Goal: Task Accomplishment & Management: Use online tool/utility

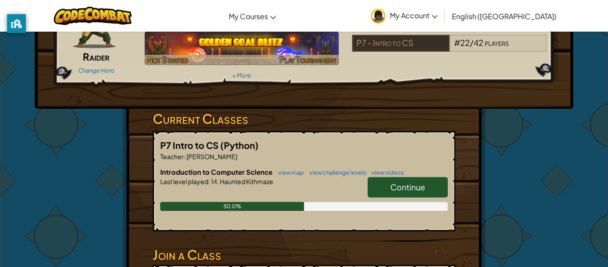
scroll to position [88, 0]
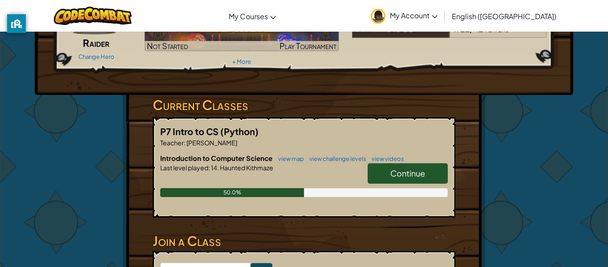
click at [427, 174] on link "Continue" at bounding box center [408, 173] width 80 height 20
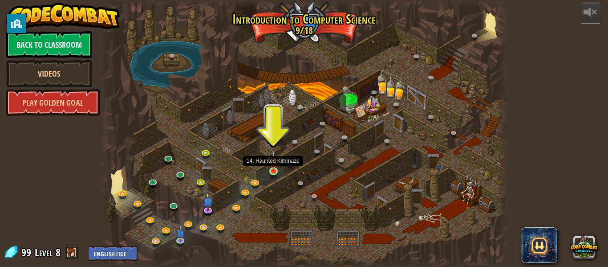
click at [275, 170] on img at bounding box center [273, 160] width 9 height 21
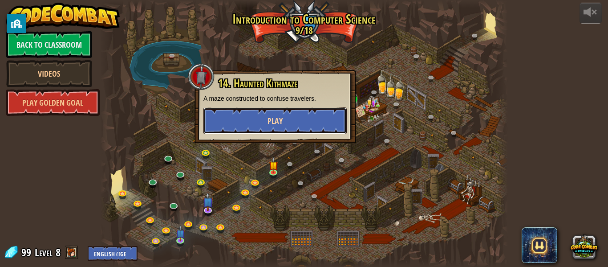
click at [311, 127] on button "Play" at bounding box center [274, 120] width 143 height 27
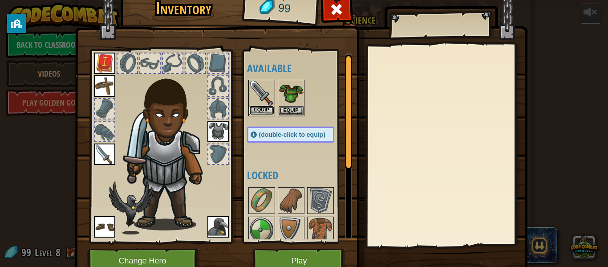
click at [272, 111] on button "Equip" at bounding box center [261, 109] width 25 height 9
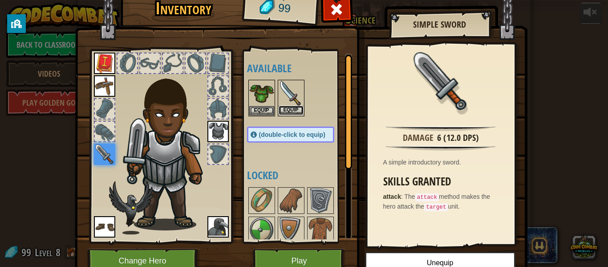
click at [287, 107] on button "Equip" at bounding box center [291, 109] width 25 height 9
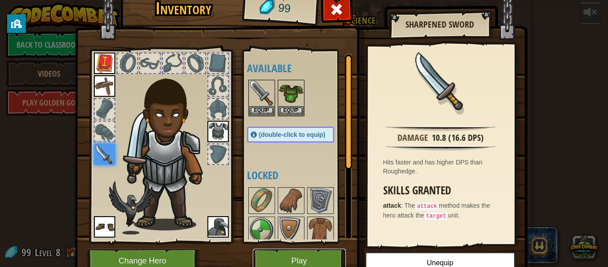
click at [315, 253] on button "Play" at bounding box center [299, 260] width 93 height 24
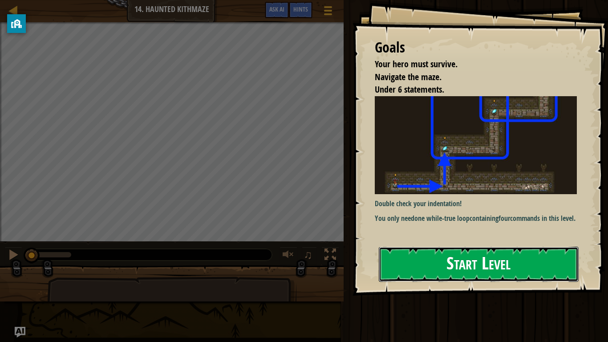
click at [499, 264] on button "Start Level" at bounding box center [479, 263] width 200 height 35
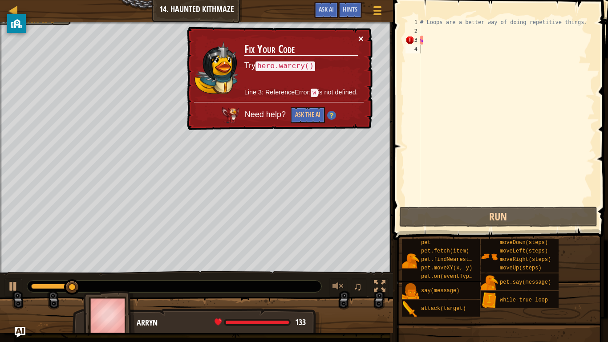
click at [363, 38] on button "×" at bounding box center [360, 38] width 5 height 9
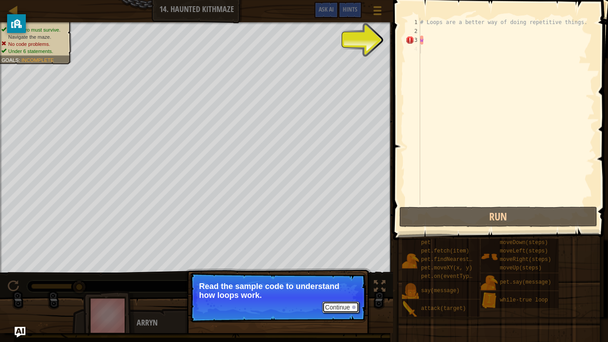
click at [353, 266] on div at bounding box center [354, 307] width 4 height 4
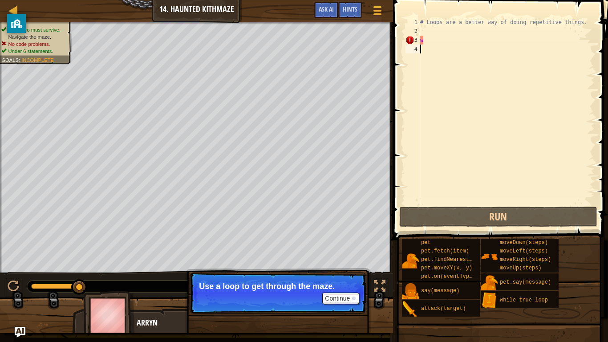
click at [424, 40] on div "# Loops are a better way of doing repetitive things. w" at bounding box center [506, 120] width 176 height 205
type textarea "w"
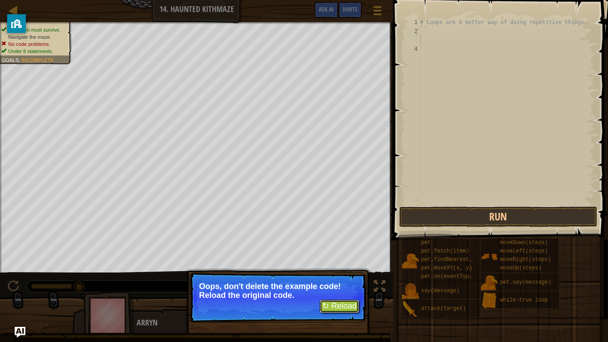
click at [334, 266] on button "↻ Reload" at bounding box center [339, 305] width 40 height 13
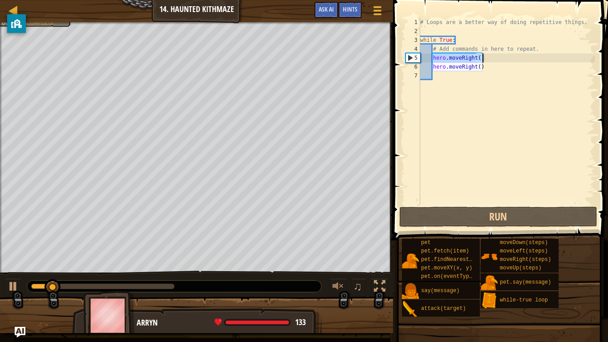
drag, startPoint x: 432, startPoint y: 56, endPoint x: 487, endPoint y: 56, distance: 54.3
click at [487, 56] on div "# Loops are a better way of doing repetitive things. while True : # Add command…" at bounding box center [506, 120] width 176 height 205
type textarea "hero.moveRight()"
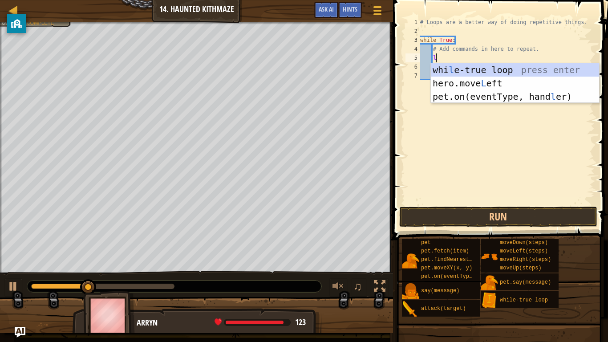
type textarea "l"
click at [529, 86] on div "whi l e-true loop press enter hero.move L eft press enter pet.on(eventType, han…" at bounding box center [515, 96] width 168 height 67
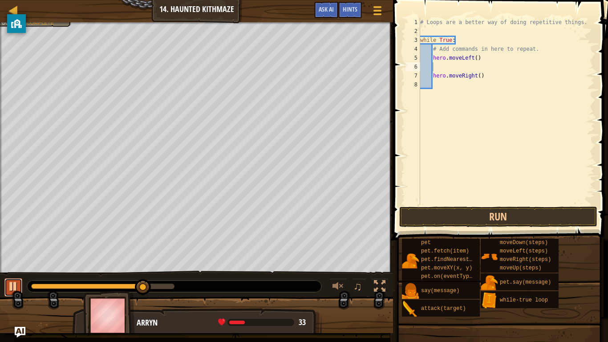
click at [12, 266] on div at bounding box center [14, 286] width 12 height 12
click at [34, 266] on div at bounding box center [174, 286] width 294 height 12
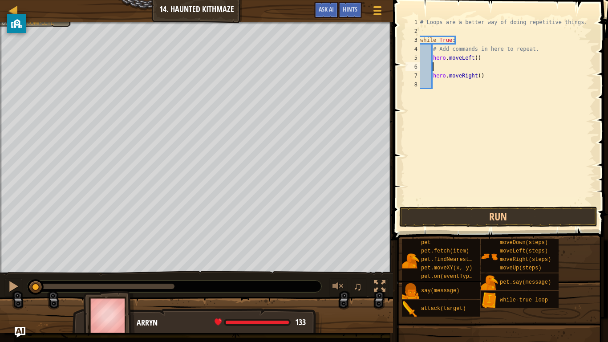
click at [36, 266] on div at bounding box center [33, 285] width 5 height 5
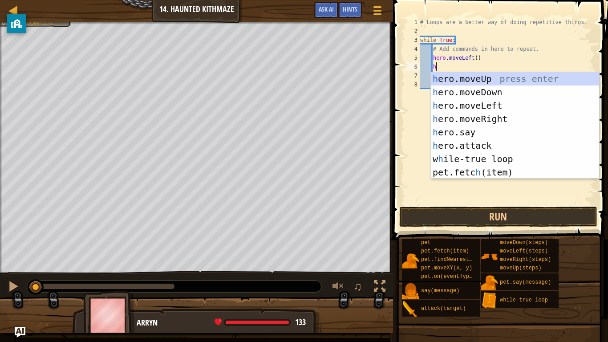
scroll to position [4, 2]
type textarea "he"
click at [496, 79] on div "he ro.moveUp press enter he ro.moveDown press enter he ro.moveLeft press enter …" at bounding box center [515, 138] width 168 height 133
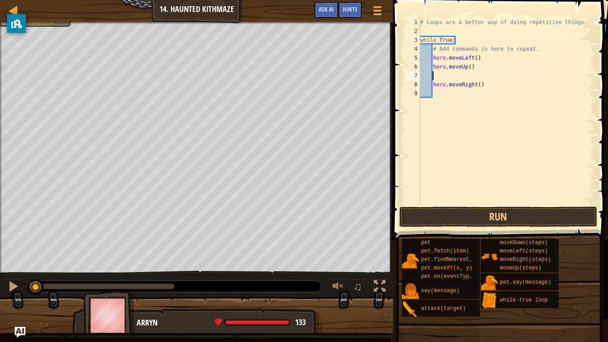
scroll to position [4, 1]
drag, startPoint x: 434, startPoint y: 86, endPoint x: 473, endPoint y: 86, distance: 38.7
click at [473, 86] on div "# Loops are a better way of doing repetitive things. while True : # Add command…" at bounding box center [506, 120] width 176 height 205
type textarea "ht()"
click at [452, 92] on div "# Loops are a better way of doing repetitive things. while True : # Add command…" at bounding box center [506, 120] width 176 height 205
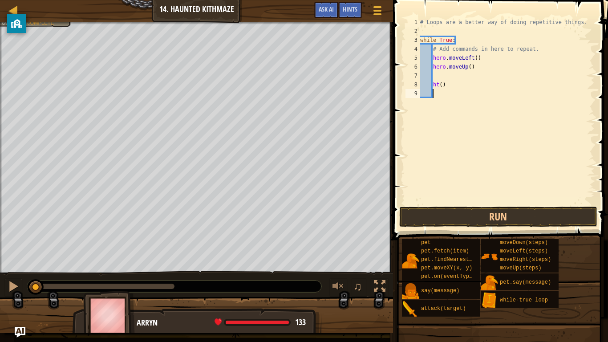
click at [448, 80] on div "# Loops are a better way of doing repetitive things. while True : # Add command…" at bounding box center [506, 120] width 176 height 205
click at [451, 85] on div "# Loops are a better way of doing repetitive things. while True : # Add command…" at bounding box center [506, 120] width 176 height 205
type textarea "h"
click at [449, 212] on button "Run" at bounding box center [498, 216] width 198 height 20
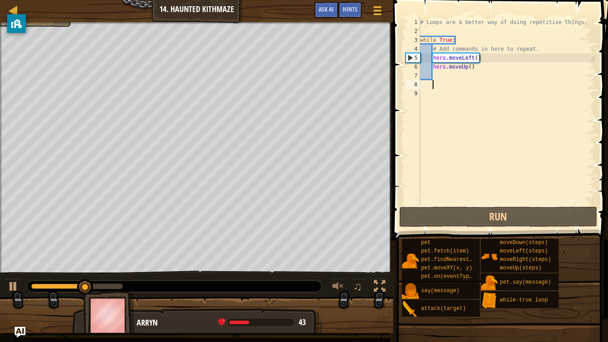
click at [439, 77] on div "# Loops are a better way of doing repetitive things. while True : # Add command…" at bounding box center [506, 120] width 176 height 205
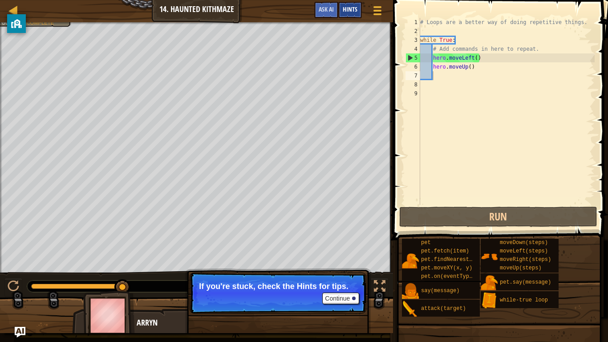
click at [353, 6] on span "Hints" at bounding box center [350, 9] width 15 height 8
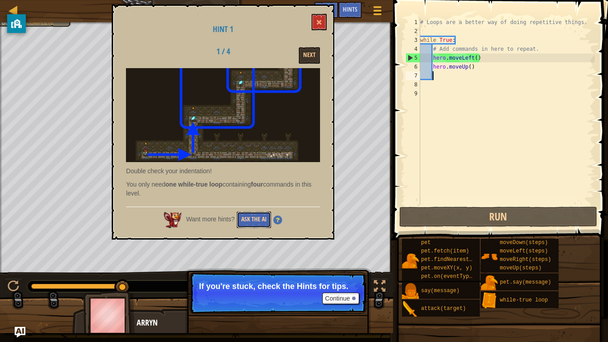
click at [256, 221] on button "Ask the AI" at bounding box center [254, 219] width 34 height 16
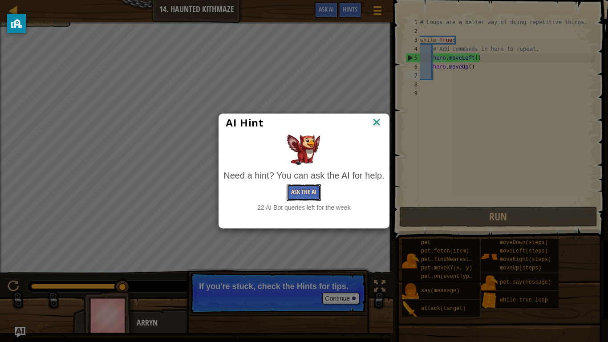
click at [303, 191] on button "Ask the AI" at bounding box center [304, 192] width 34 height 16
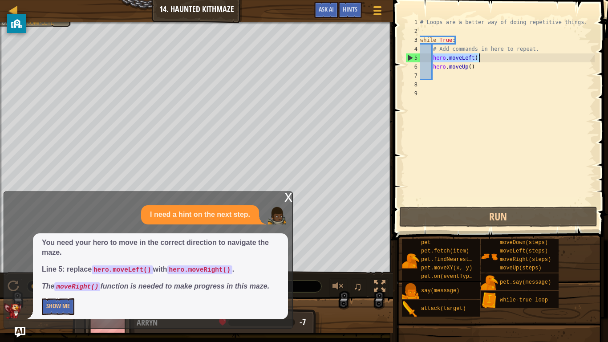
drag, startPoint x: 433, startPoint y: 56, endPoint x: 491, endPoint y: 56, distance: 57.8
click at [491, 56] on div "# Loops are a better way of doing repetitive things. while True : # Add command…" at bounding box center [506, 120] width 176 height 205
type textarea "hero.moveLeft()"
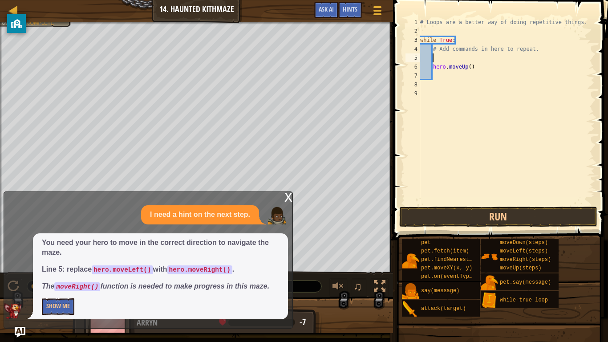
type textarea "he"
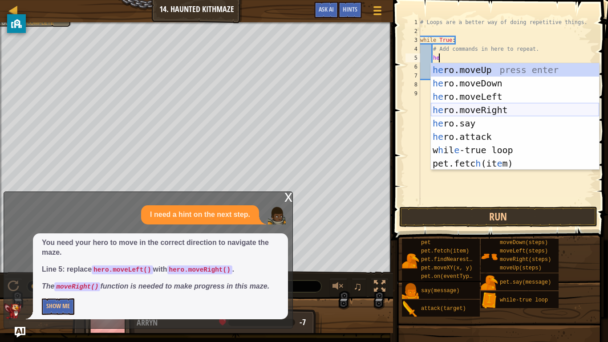
click at [489, 110] on div "he ro.moveUp press enter he ro.moveDown press enter he ro.moveLeft press enter …" at bounding box center [515, 129] width 168 height 133
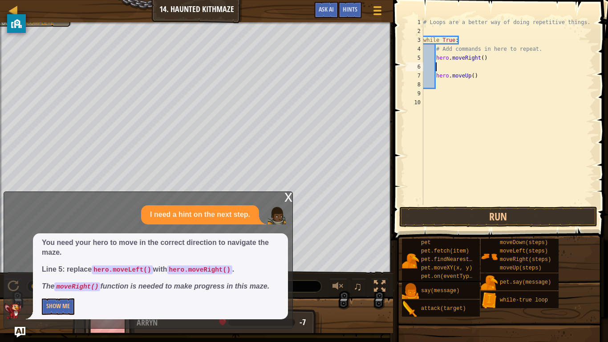
scroll to position [4, 1]
click at [286, 201] on div "x" at bounding box center [288, 196] width 8 height 9
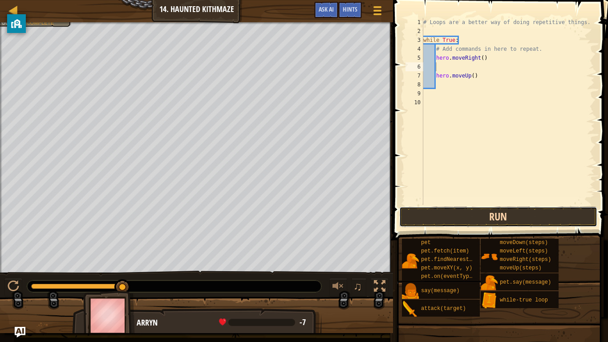
click at [429, 220] on button "Run" at bounding box center [498, 216] width 198 height 20
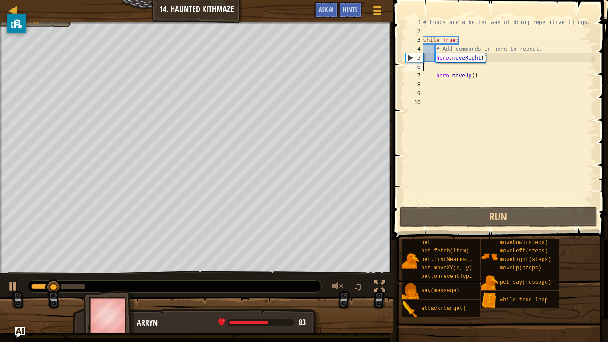
scroll to position [4, 0]
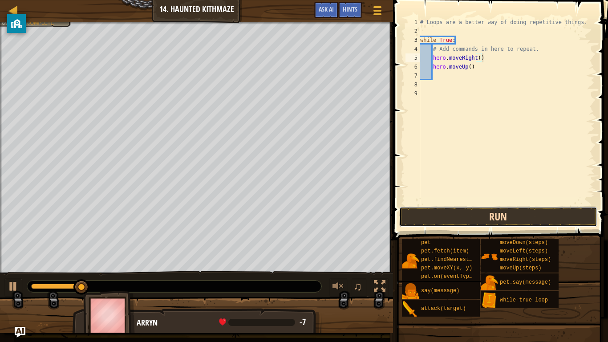
click at [500, 217] on button "Run" at bounding box center [498, 216] width 198 height 20
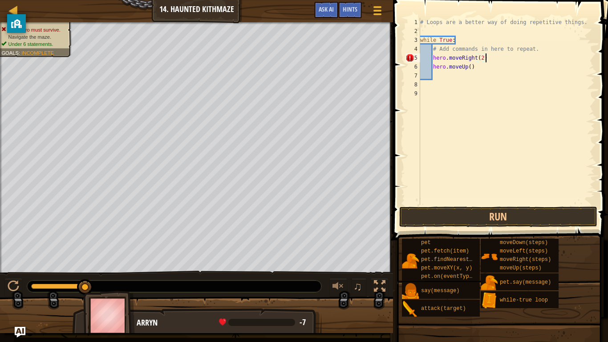
scroll to position [4, 9]
click at [485, 215] on button "Run" at bounding box center [498, 216] width 198 height 20
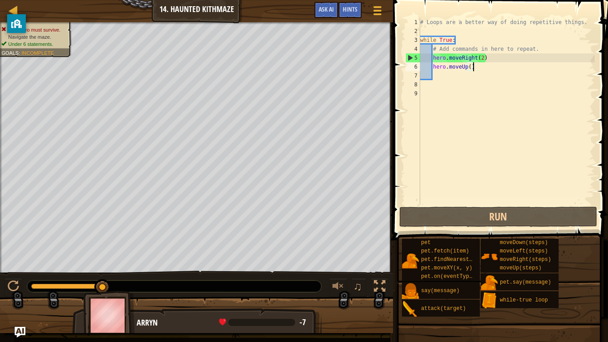
click at [475, 65] on div "# Loops are a better way of doing repetitive things. while True : # Add command…" at bounding box center [506, 120] width 176 height 205
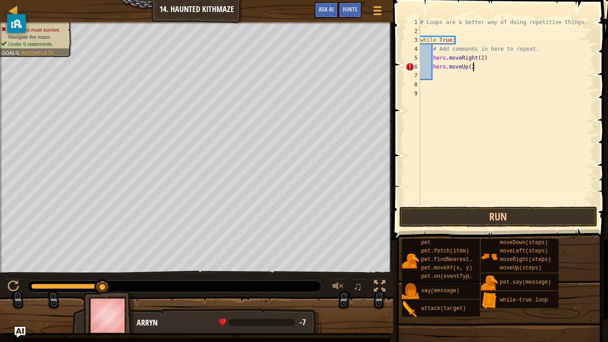
scroll to position [4, 8]
type textarea "hero.moveUp(2)"
click at [490, 212] on button "Run" at bounding box center [498, 216] width 198 height 20
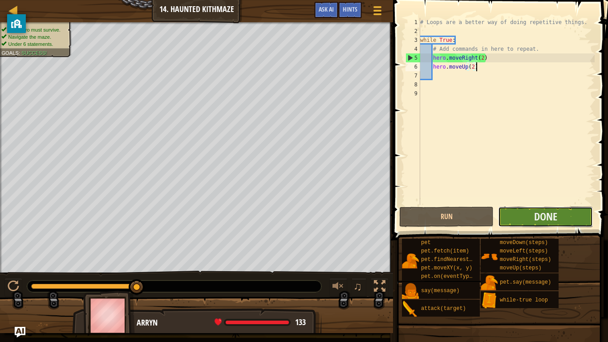
click at [542, 207] on button "Done" at bounding box center [545, 216] width 94 height 20
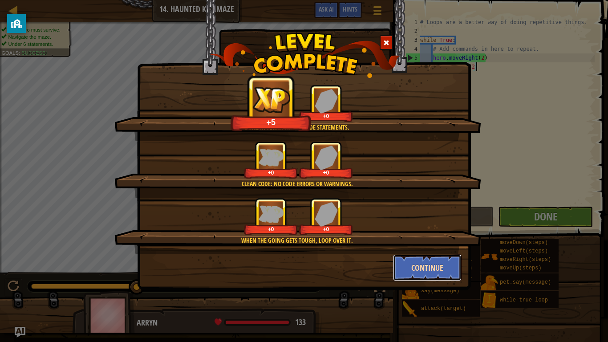
click at [437, 266] on button "Continue" at bounding box center [427, 267] width 69 height 27
click at [437, 266] on div "Done in fewer than 6 code statements. +5 +0 Clean code: no code errors or warni…" at bounding box center [304, 171] width 608 height 342
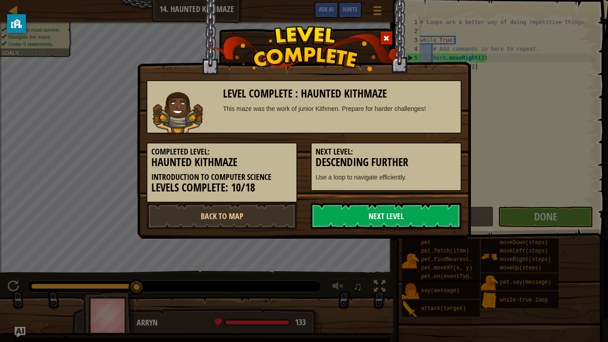
click at [422, 218] on link "Next Level" at bounding box center [386, 215] width 151 height 27
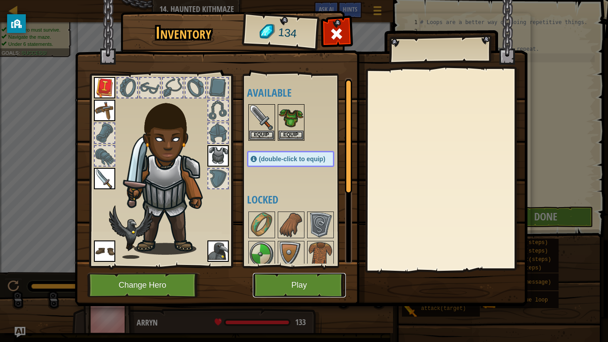
click at [314, 266] on button "Play" at bounding box center [299, 285] width 93 height 24
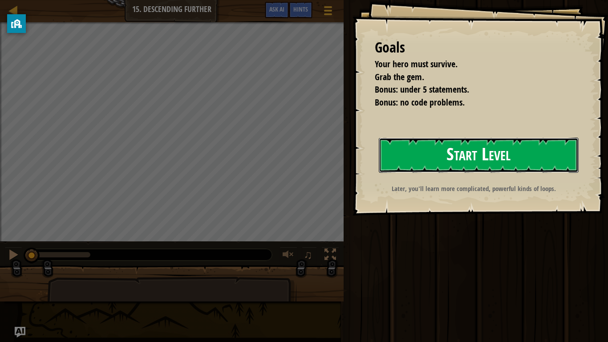
click at [481, 143] on button "Start Level" at bounding box center [479, 154] width 200 height 35
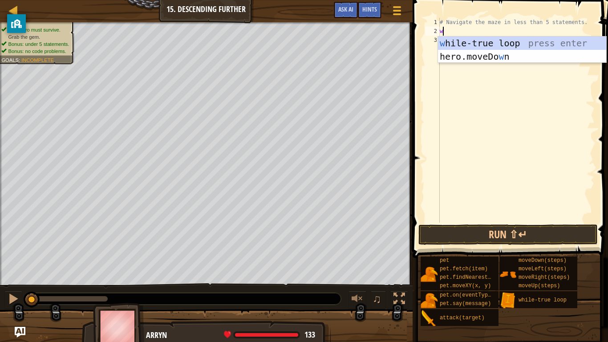
type textarea "wh"
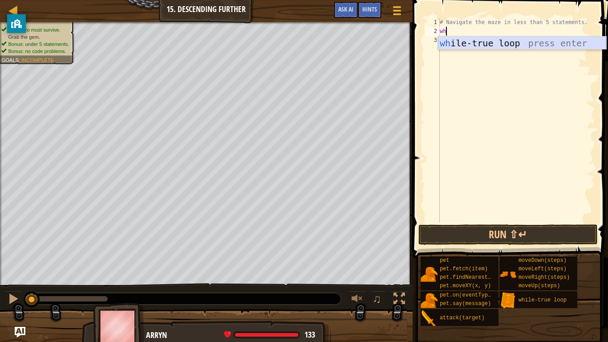
click at [496, 41] on div "wh ile-true loop press enter" at bounding box center [522, 56] width 168 height 40
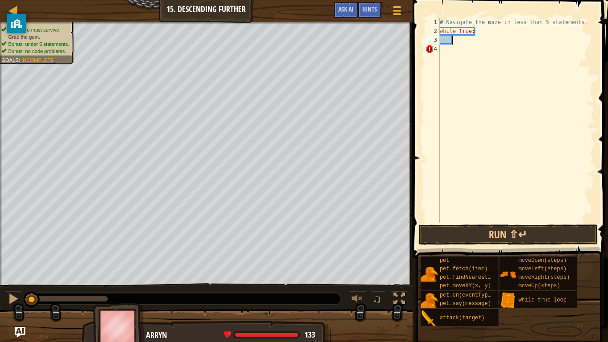
type textarea "l"
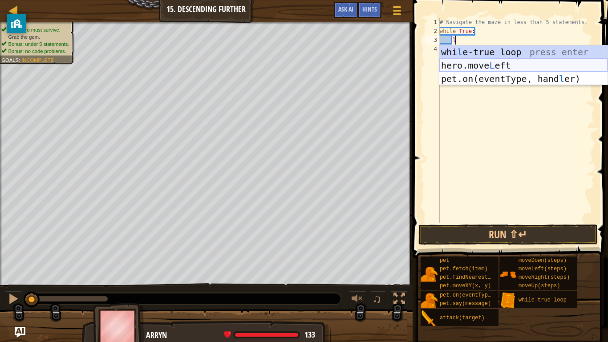
click at [546, 60] on div "whi l e-true loop press enter hero.move L eft press enter pet.on(eventType, han…" at bounding box center [523, 78] width 168 height 67
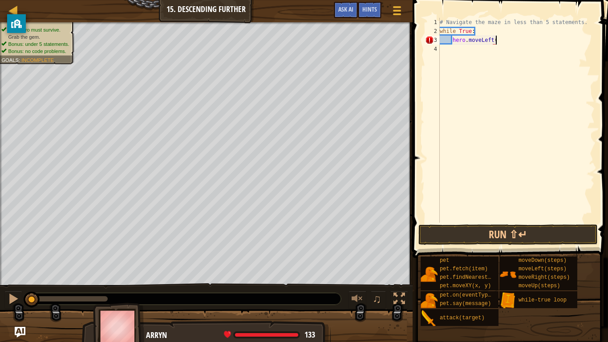
scroll to position [4, 8]
type textarea "hero.moveLeft(2)"
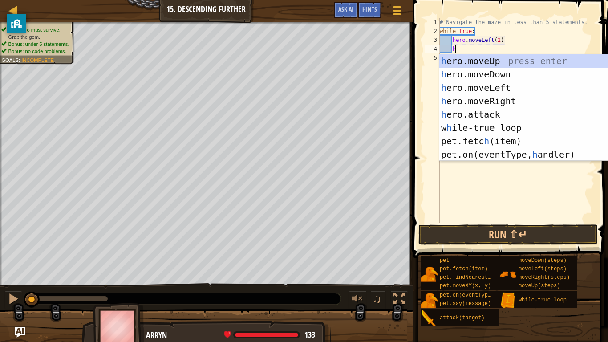
type textarea "he"
click at [505, 70] on div "he ro.moveUp press enter he ro.moveDown press enter he ro.moveLeft press enter …" at bounding box center [523, 120] width 168 height 133
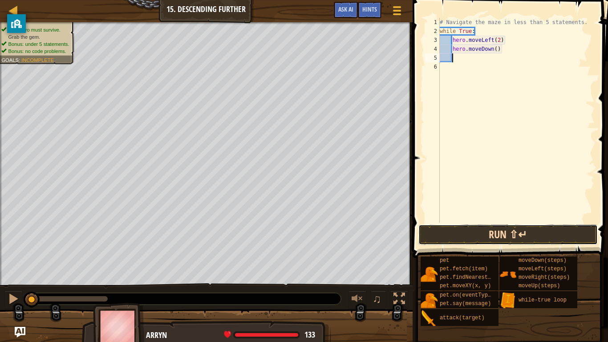
click at [473, 237] on button "Run ⇧↵" at bounding box center [507, 234] width 179 height 20
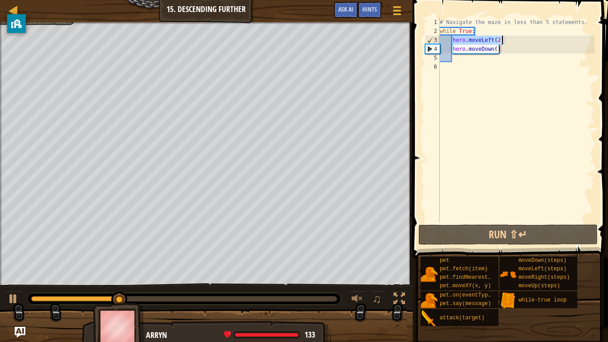
drag, startPoint x: 453, startPoint y: 40, endPoint x: 517, endPoint y: 35, distance: 63.8
click at [517, 35] on div "# Navigate the maze in less than 5 statements. while True : hero . moveLeft ( 2…" at bounding box center [516, 129] width 157 height 222
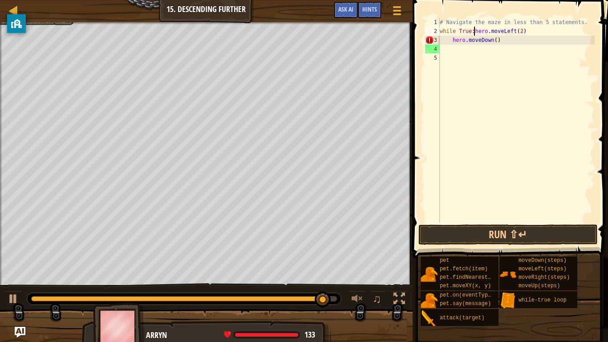
type textarea "hero.moveLeft(2)"
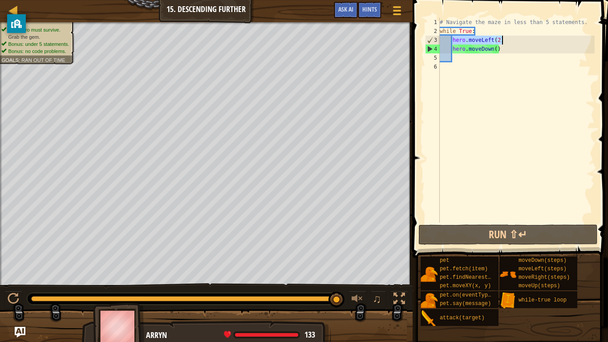
drag, startPoint x: 453, startPoint y: 39, endPoint x: 506, endPoint y: 40, distance: 52.5
click at [506, 40] on div "# Navigate the maze in less than 5 statements. while True : hero . moveLeft ( 2…" at bounding box center [516, 129] width 157 height 222
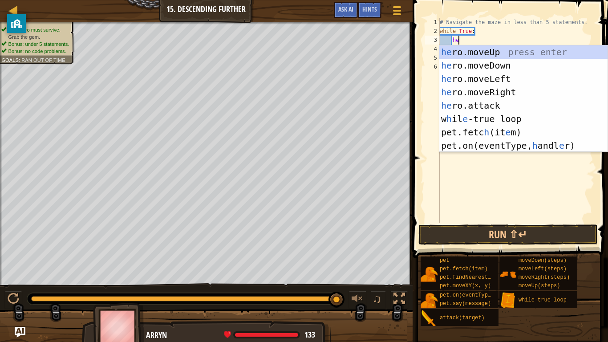
type textarea "her"
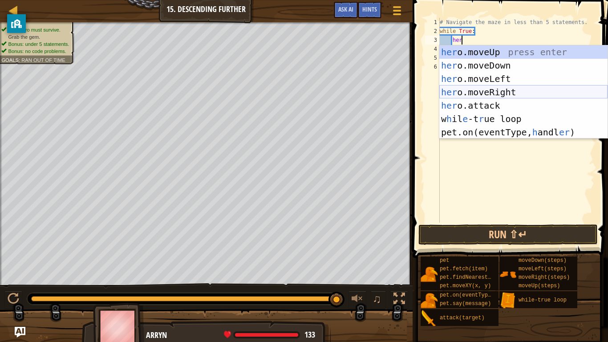
click at [502, 91] on div "her o.moveUp press enter her o.moveDown press enter her o.moveLeft press enter …" at bounding box center [523, 105] width 168 height 120
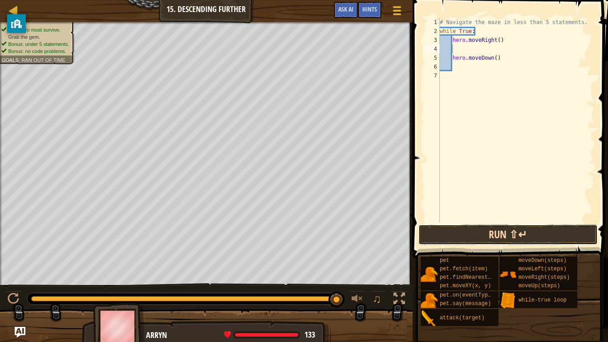
click at [499, 233] on button "Run ⇧↵" at bounding box center [507, 234] width 179 height 20
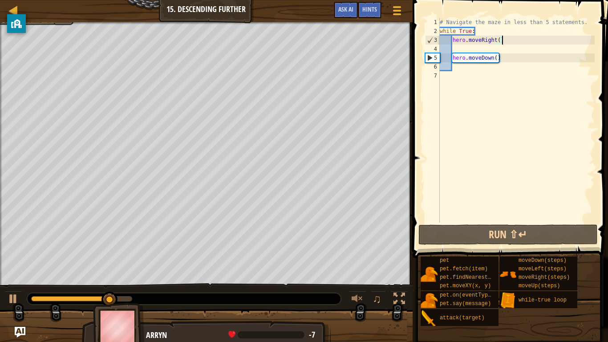
click at [506, 39] on div "# Navigate the maze in less than 5 statements. while True : hero . moveRight ( …" at bounding box center [516, 129] width 157 height 222
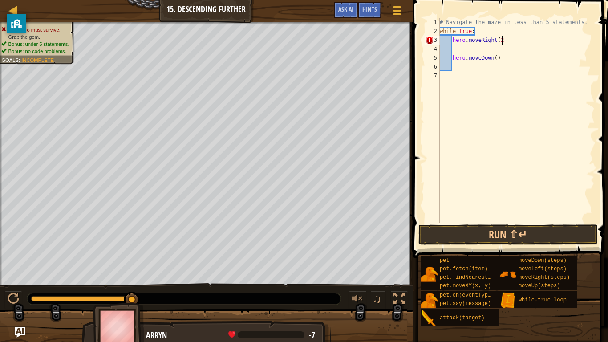
type textarea "hero.moveRight(2)"
click at [456, 48] on div "# Navigate the maze in less than 5 statements. while True : hero . moveRight ( …" at bounding box center [516, 129] width 157 height 222
type textarea "hero.moveRight(2)"
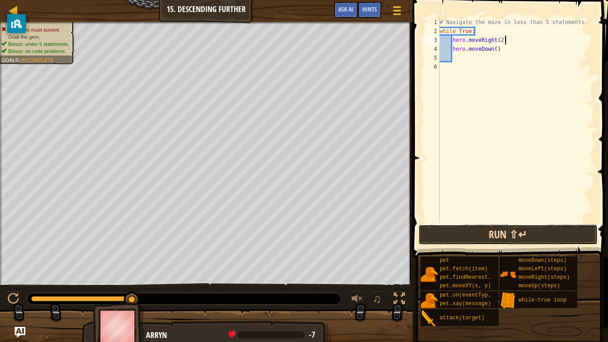
click at [543, 228] on button "Run ⇧↵" at bounding box center [507, 234] width 179 height 20
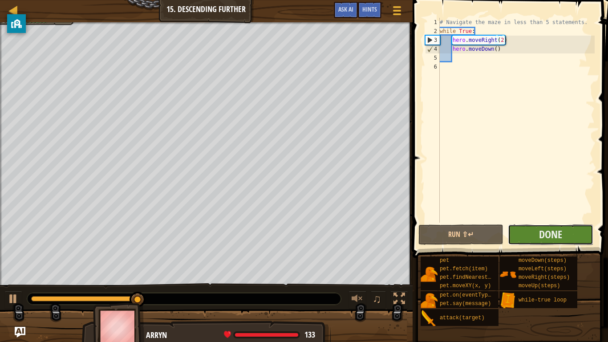
click at [580, 237] on button "Done" at bounding box center [550, 234] width 85 height 20
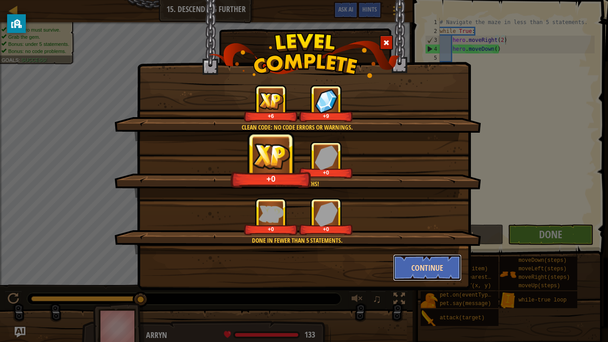
click at [447, 266] on button "Continue" at bounding box center [427, 267] width 69 height 27
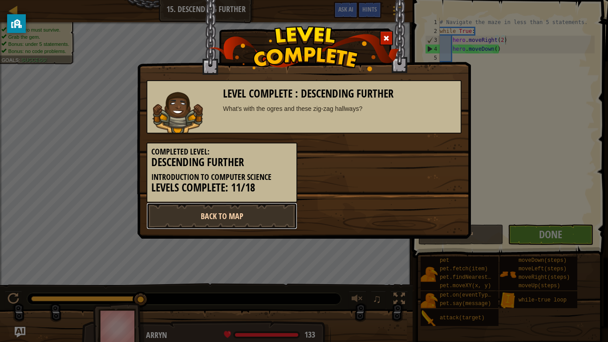
click at [258, 216] on link "Back to Map" at bounding box center [221, 215] width 151 height 27
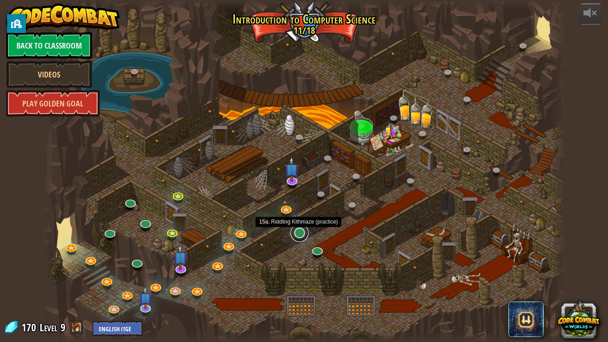
click at [301, 231] on link at bounding box center [300, 233] width 18 height 18
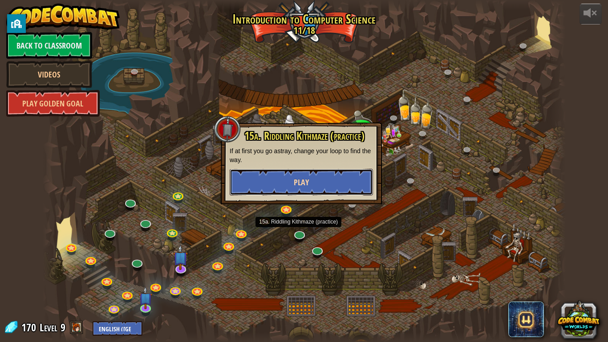
click at [316, 182] on button "Play" at bounding box center [301, 182] width 143 height 27
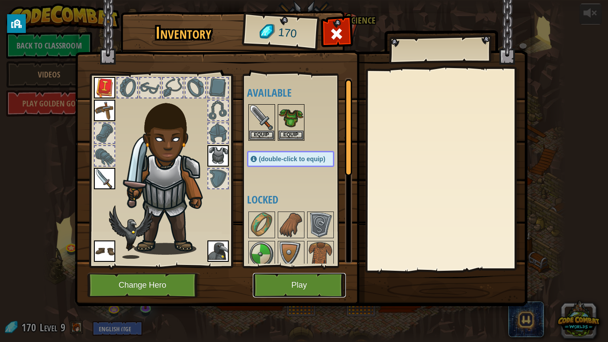
click at [292, 266] on button "Play" at bounding box center [299, 285] width 93 height 24
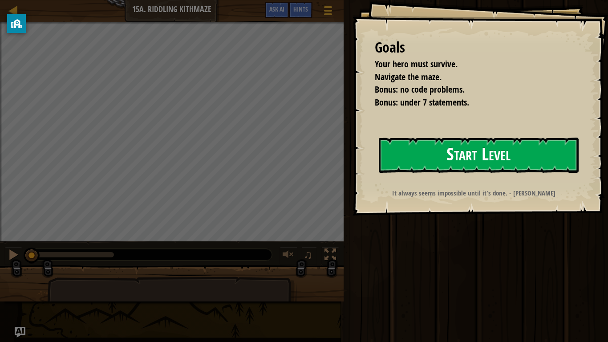
click at [506, 153] on button "Start Level" at bounding box center [479, 154] width 200 height 35
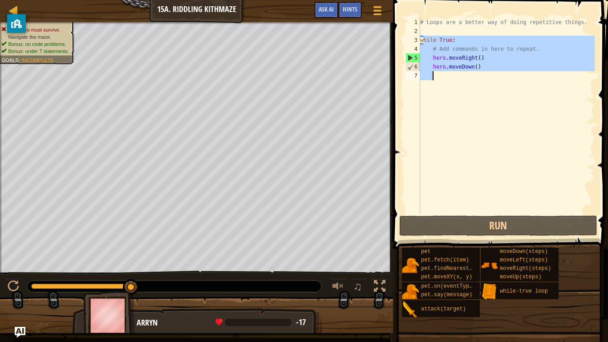
drag, startPoint x: 423, startPoint y: 37, endPoint x: 511, endPoint y: 74, distance: 94.9
click at [511, 74] on div "# Loops are a better way of doing repetitive things. while True : # Add command…" at bounding box center [506, 125] width 176 height 214
type textarea "w"
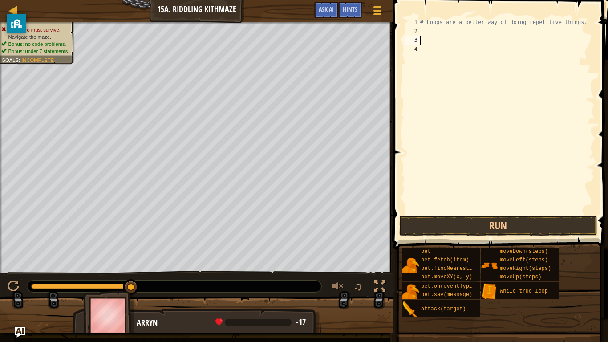
click at [426, 27] on div "# Loops are a better way of doing repetitive things." at bounding box center [506, 125] width 176 height 214
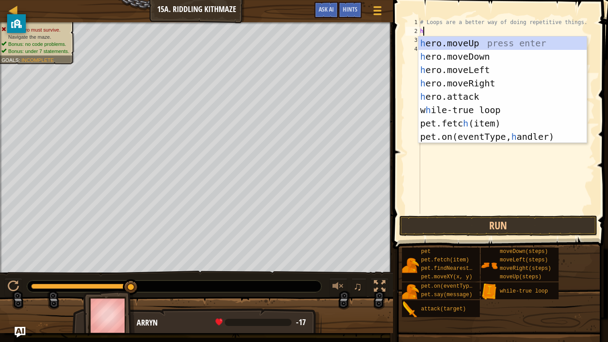
scroll to position [4, 0]
type textarea "her"
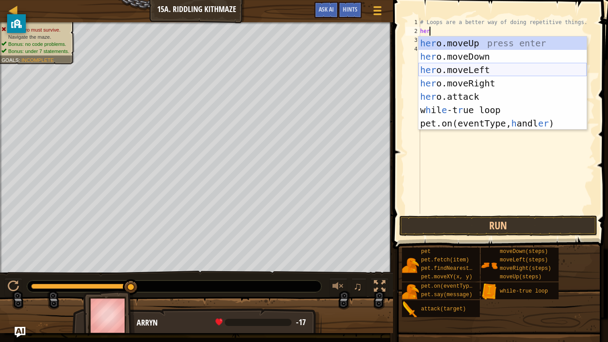
click at [456, 71] on div "her o.moveUp press enter her o.moveDown press enter her o.moveLeft press enter …" at bounding box center [502, 96] width 168 height 120
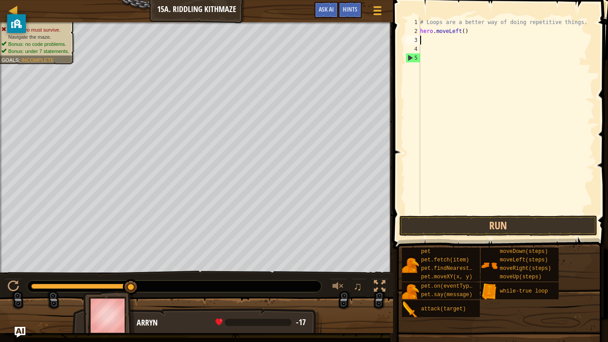
scroll to position [4, 0]
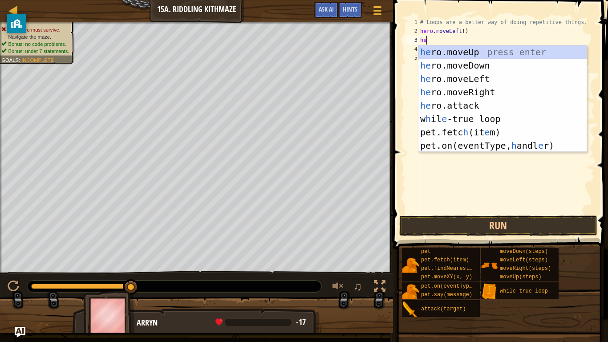
type textarea "her"
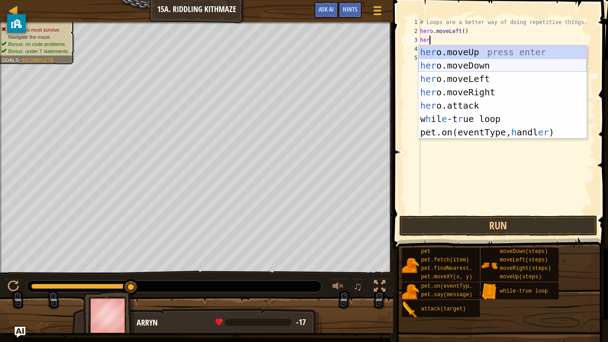
click at [453, 67] on div "her o.moveUp press enter her o.moveDown press enter her o.moveLeft press enter …" at bounding box center [502, 105] width 168 height 120
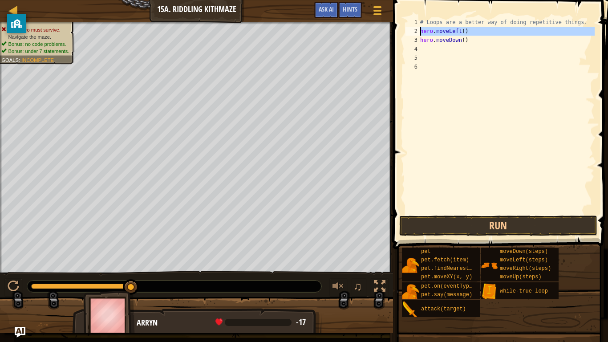
drag, startPoint x: 419, startPoint y: 32, endPoint x: 428, endPoint y: 31, distance: 9.4
click at [428, 31] on div "1 2 3 4 5 6 # Loops are a better way of doing repetitive things. hero . moveLef…" at bounding box center [499, 116] width 191 height 196
type textarea "hero.moveDown()"
click at [427, 30] on div "# Loops are a better way of doing repetitive things. hero . moveDown ( )" at bounding box center [506, 125] width 176 height 214
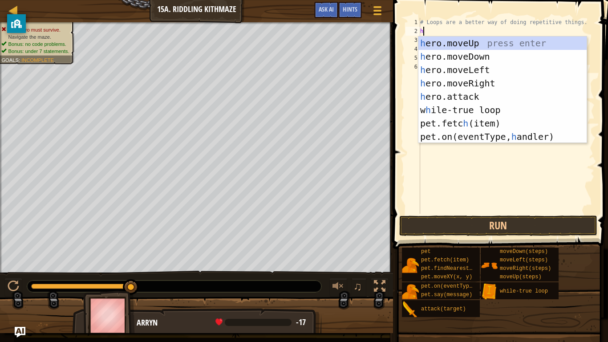
type textarea "her"
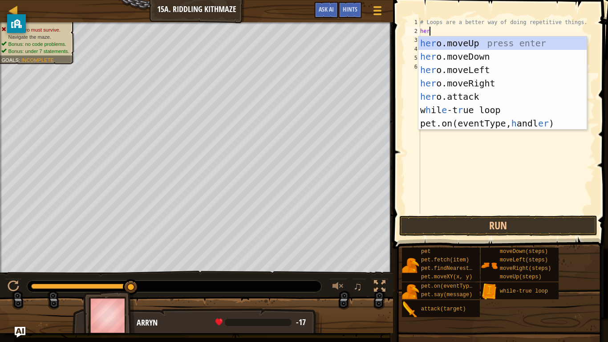
scroll to position [4, 1]
click at [471, 81] on div "her o.moveUp press enter her o.moveDown press enter her o.moveLeft press enter …" at bounding box center [502, 96] width 168 height 120
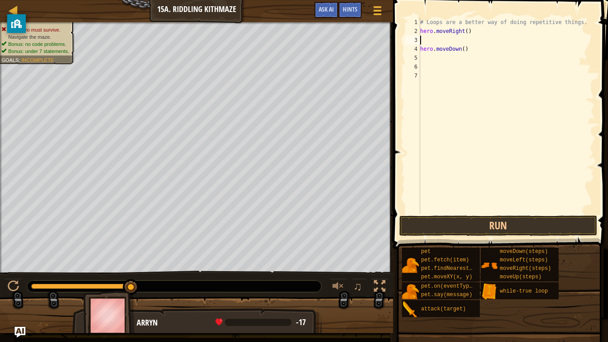
type textarea "hero.moveRight()"
click at [424, 50] on div "# Loops are a better way of doing repetitive things. hero . moveRight ( ) hero …" at bounding box center [506, 125] width 176 height 214
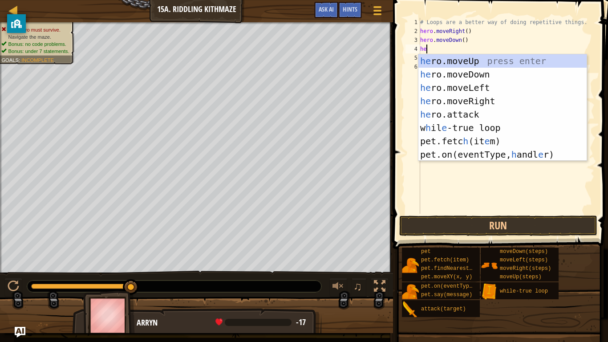
type textarea "her"
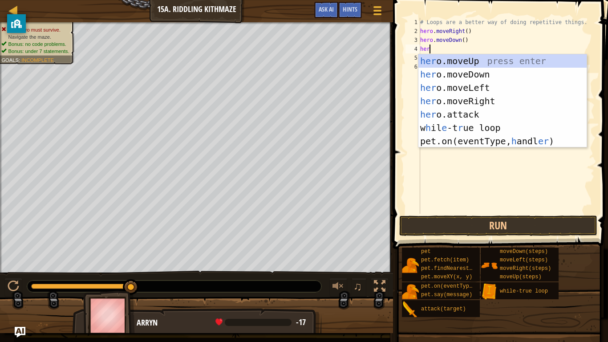
scroll to position [4, 1]
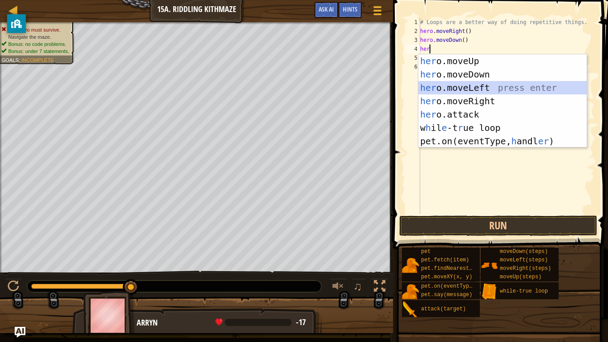
click at [483, 85] on div "her o.moveUp press enter her o.moveDown press enter her o.moveLeft press enter …" at bounding box center [502, 114] width 168 height 120
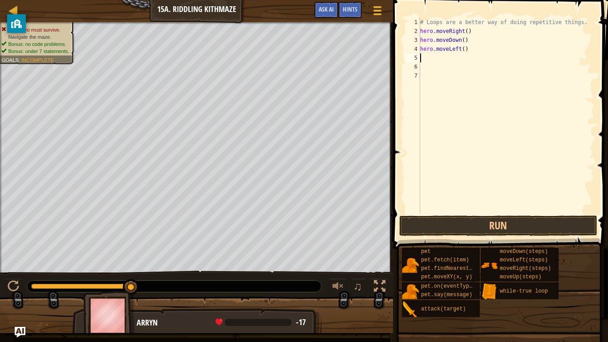
click at [475, 54] on div "# Loops are a better way of doing repetitive things. hero . moveRight ( ) hero …" at bounding box center [506, 125] width 176 height 214
click at [471, 45] on div "# Loops are a better way of doing repetitive things. hero . moveRight ( ) hero …" at bounding box center [506, 125] width 176 height 214
type textarea "hero.moveLeft(2)"
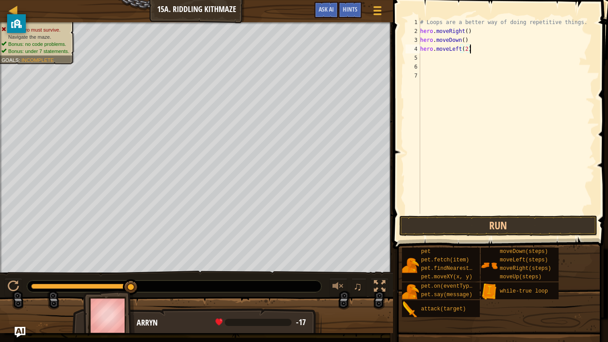
click at [424, 60] on div "# Loops are a better way of doing repetitive things. hero . moveRight ( ) hero …" at bounding box center [506, 125] width 176 height 214
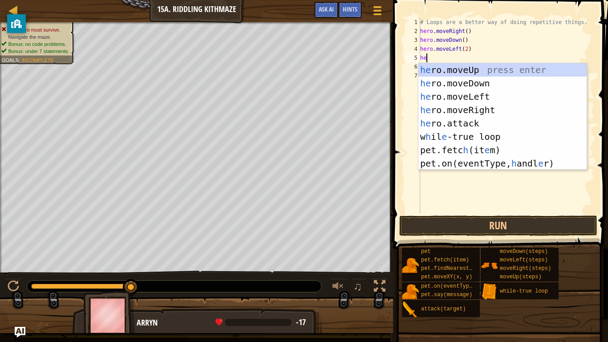
type textarea "her"
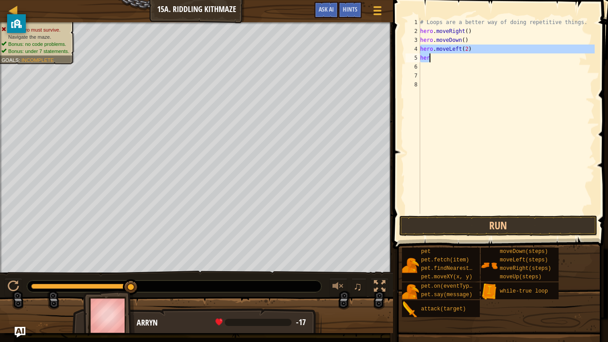
drag, startPoint x: 421, startPoint y: 48, endPoint x: 430, endPoint y: 61, distance: 15.6
click at [430, 61] on div "# Loops are a better way of doing repetitive things. hero . moveRight ( ) hero …" at bounding box center [506, 125] width 176 height 214
type textarea "hero.moveLeft(2) her"
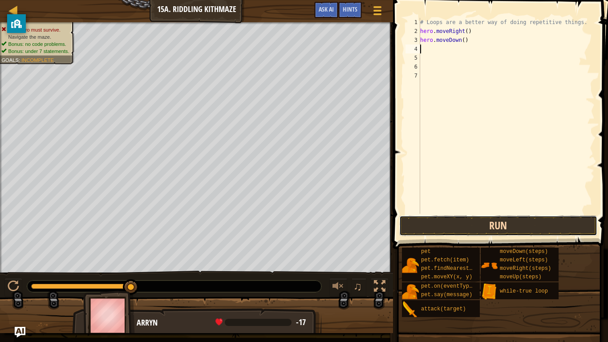
click at [434, 219] on button "Run" at bounding box center [498, 225] width 198 height 20
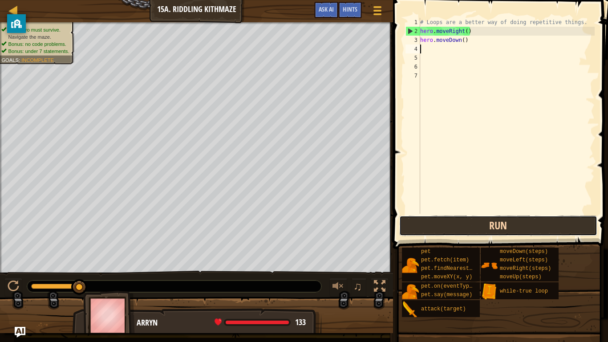
click at [434, 219] on button "Run" at bounding box center [498, 225] width 198 height 20
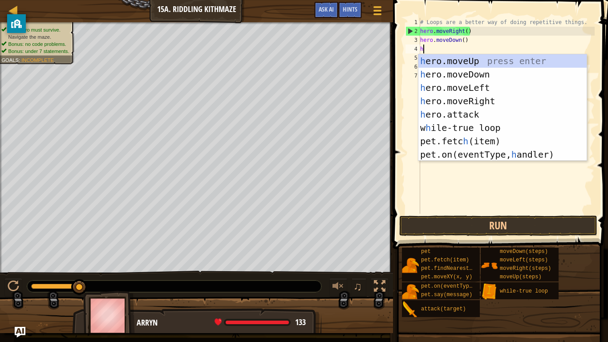
type textarea "he"
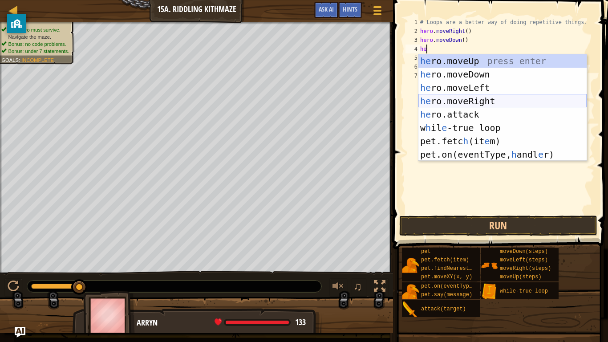
click at [493, 105] on div "he ro.moveUp press enter he ro.moveDown press enter he ro.moveLeft press enter …" at bounding box center [502, 120] width 168 height 133
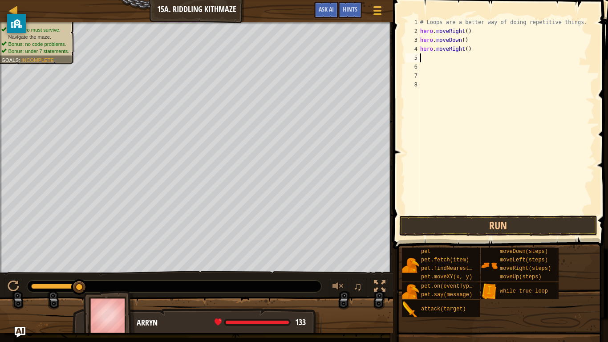
scroll to position [4, 0]
click at [488, 229] on button "Run" at bounding box center [498, 225] width 198 height 20
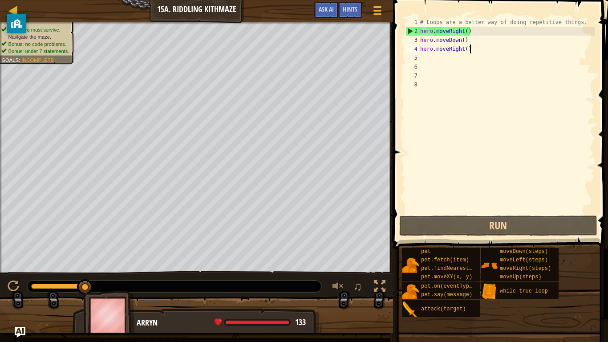
click at [476, 48] on div "# Loops are a better way of doing repetitive things. hero . moveRight ( ) hero …" at bounding box center [506, 125] width 176 height 214
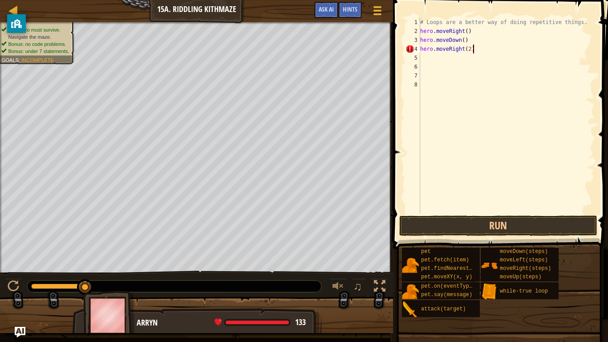
scroll to position [4, 7]
type textarea "hero.moveRight(2)"
click at [440, 217] on button "Run" at bounding box center [498, 225] width 198 height 20
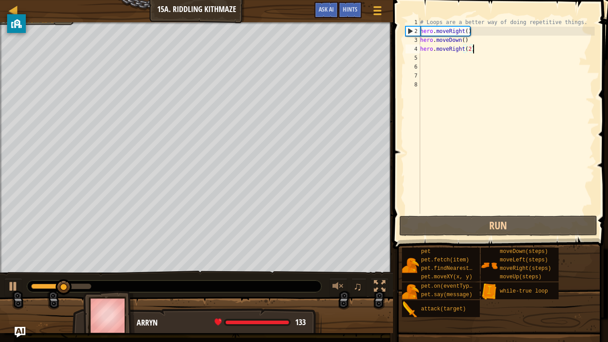
click at [424, 61] on div "# Loops are a better way of doing repetitive things. hero . moveRight ( ) hero …" at bounding box center [506, 125] width 176 height 214
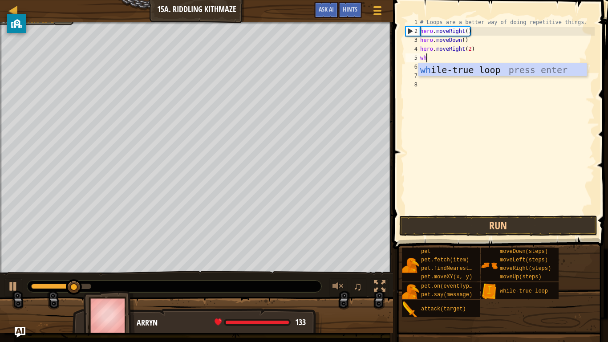
type textarea "whi"
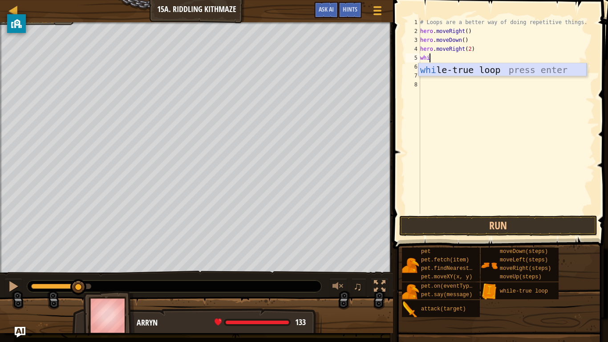
click at [432, 66] on div "whi le-true loop press enter" at bounding box center [502, 83] width 168 height 40
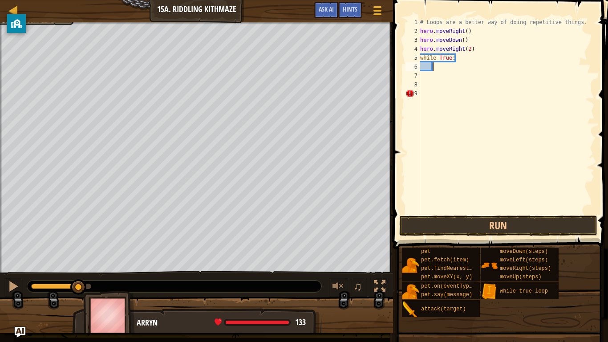
click at [424, 94] on div "# Loops are a better way of doing repetitive things. hero . moveRight ( ) hero …" at bounding box center [506, 125] width 176 height 214
click at [439, 69] on div "# Loops are a better way of doing repetitive things. hero . moveRight ( ) hero …" at bounding box center [506, 125] width 176 height 214
type textarea "u"
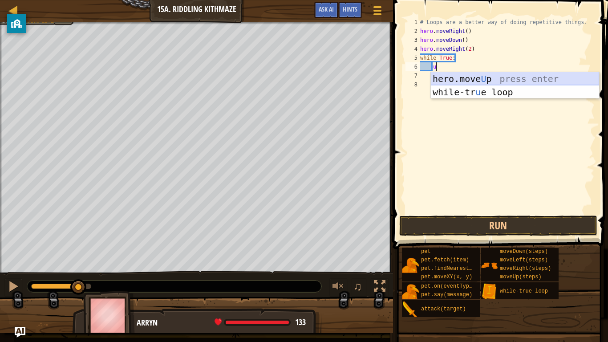
click at [456, 74] on div "hero.move U p press enter while-tr u e loop press enter" at bounding box center [515, 98] width 168 height 53
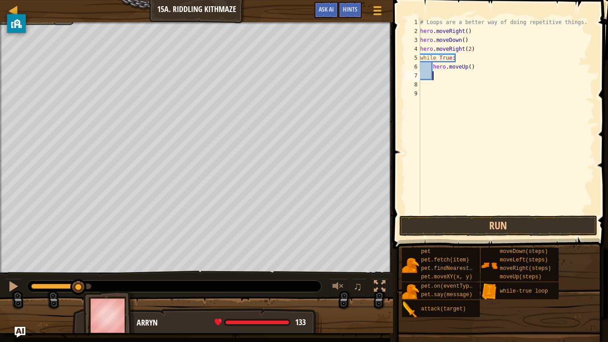
type textarea "h"
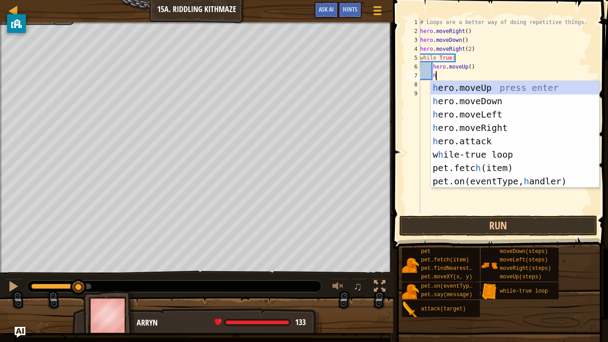
scroll to position [4, 2]
click at [489, 99] on div "h ero.moveUp press enter h ero.moveDown press enter h ero.moveLeft press enter …" at bounding box center [515, 147] width 168 height 133
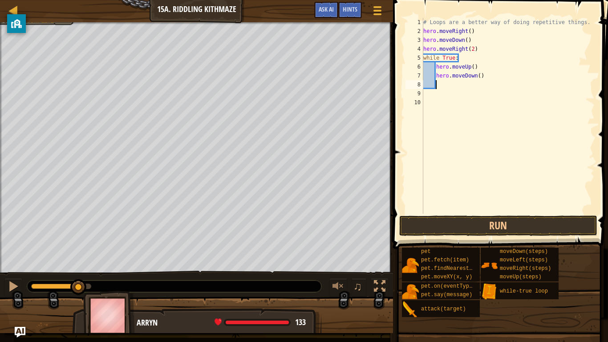
scroll to position [4, 1]
click at [427, 93] on div "# Loops are a better way of doing repetitive things. hero . moveRight ( ) hero …" at bounding box center [507, 125] width 173 height 214
click at [453, 229] on button "Run" at bounding box center [498, 225] width 198 height 20
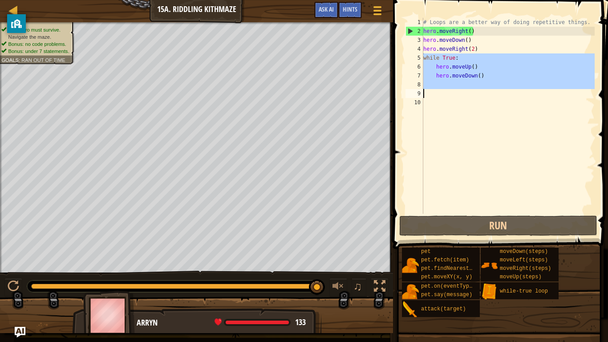
drag, startPoint x: 424, startPoint y: 58, endPoint x: 498, endPoint y: 90, distance: 80.1
click at [498, 90] on div "# Loops are a better way of doing repetitive things. hero . moveRight ( ) hero …" at bounding box center [507, 125] width 173 height 214
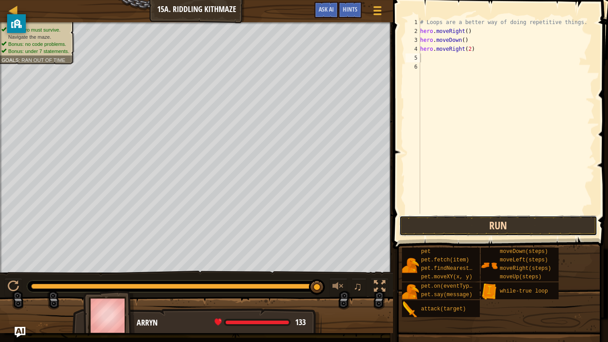
click at [430, 232] on button "Run" at bounding box center [498, 225] width 198 height 20
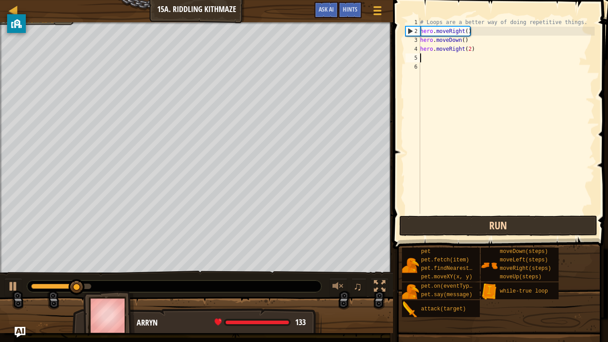
type textarea "he"
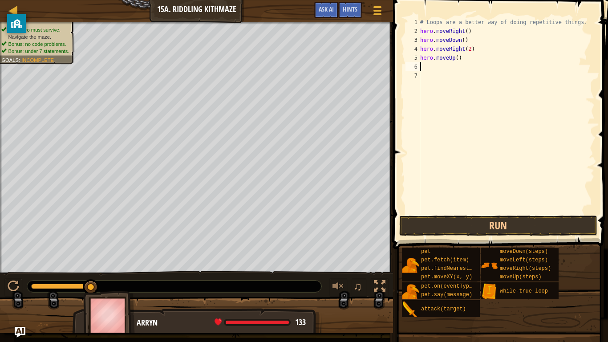
click at [420, 30] on div "# Loops are a better way of doing repetitive things. hero . moveRight ( ) hero …" at bounding box center [506, 125] width 176 height 214
type textarea "hero.moveRight()"
click at [428, 30] on div "# Loops are a better way of doing repetitive things. hero . moveRight ( ) hero …" at bounding box center [506, 125] width 176 height 214
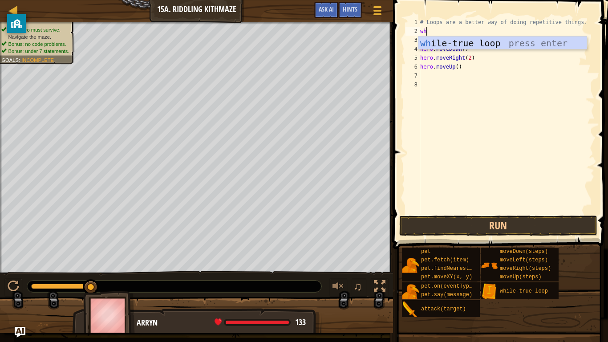
type textarea "whi"
click at [470, 36] on div "whi le-true loop press enter" at bounding box center [502, 56] width 168 height 40
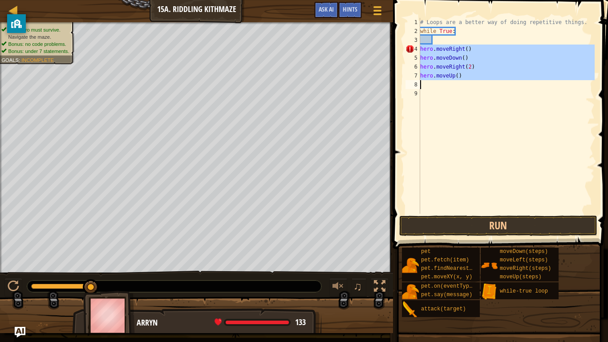
drag, startPoint x: 421, startPoint y: 49, endPoint x: 464, endPoint y: 79, distance: 52.2
click at [464, 79] on div "# Loops are a better way of doing repetitive things. while True : hero . moveRi…" at bounding box center [506, 125] width 176 height 214
type textarea "hero.moveUp()"
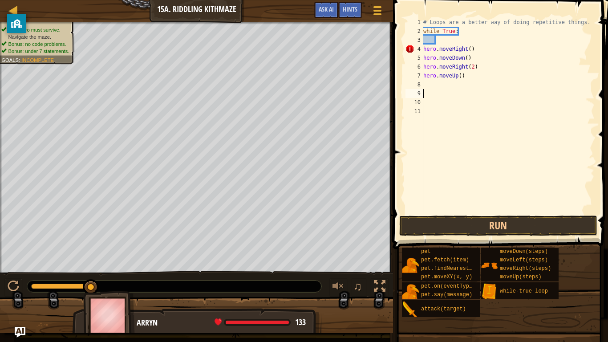
scroll to position [4, 0]
type textarea "hero.moveUp("
click at [436, 41] on div "# Loops are a better way of doing repetitive things. while True : hero . moveRi…" at bounding box center [506, 125] width 176 height 214
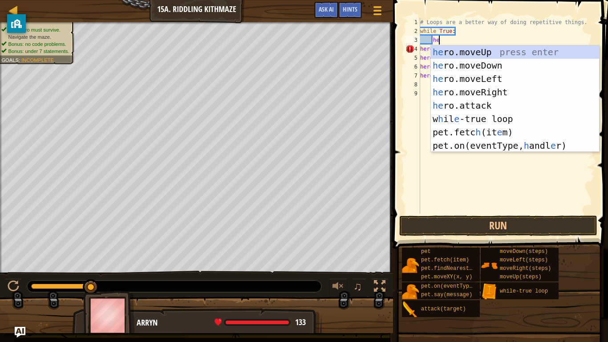
type textarea "her"
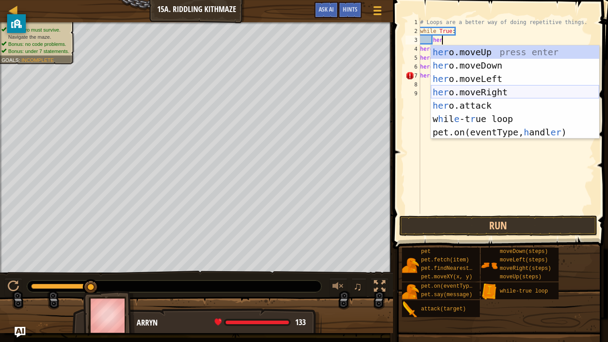
click at [498, 89] on div "her o.moveUp press enter her o.moveDown press enter her o.moveLeft press enter …" at bounding box center [515, 105] width 168 height 120
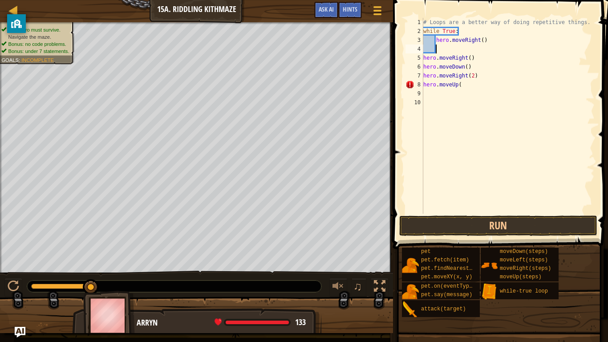
scroll to position [4, 1]
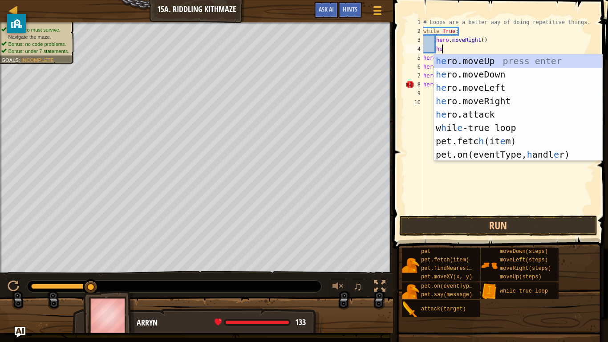
type textarea "her"
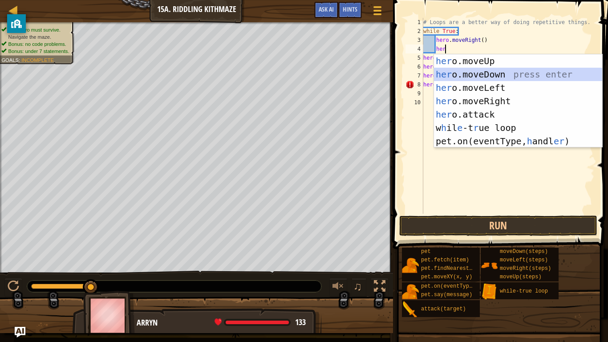
click at [528, 72] on div "her o.moveUp press enter her o.moveDown press enter her o.moveLeft press enter …" at bounding box center [518, 114] width 168 height 120
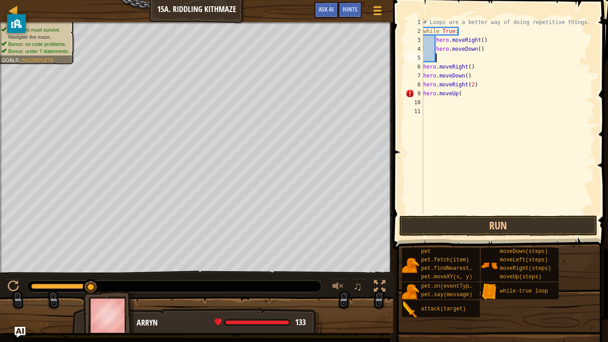
type textarea "he"
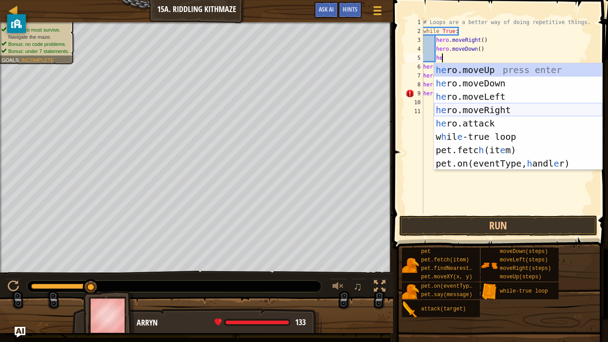
click at [507, 109] on div "he ro.moveUp press enter he ro.moveDown press enter he ro.moveLeft press enter …" at bounding box center [518, 129] width 168 height 133
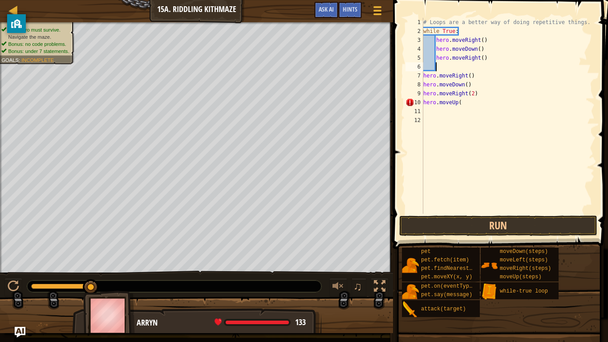
scroll to position [4, 1]
click at [485, 57] on div "# Loops are a better way of doing repetitive things. while True : hero . moveRi…" at bounding box center [507, 125] width 173 height 214
type textarea "hero.moveRight(2)"
click at [439, 66] on div "# Loops are a better way of doing repetitive things. while True : hero . moveRi…" at bounding box center [507, 125] width 173 height 214
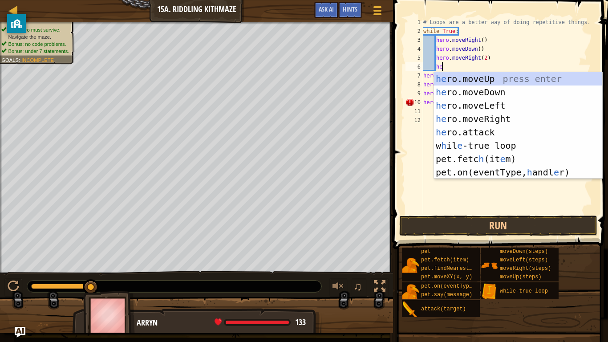
type textarea "her"
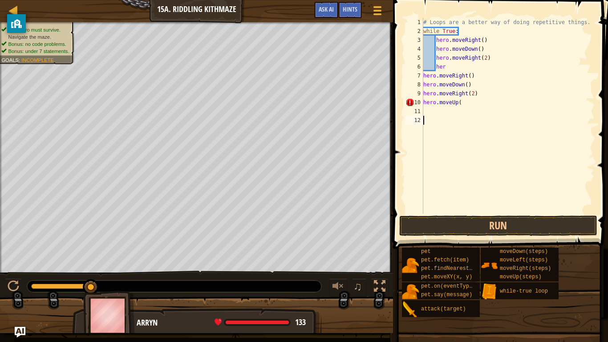
scroll to position [4, 0]
click at [450, 67] on div "# Loops are a better way of doing repetitive things. while True : hero . moveRi…" at bounding box center [507, 125] width 173 height 214
type textarea "hero"
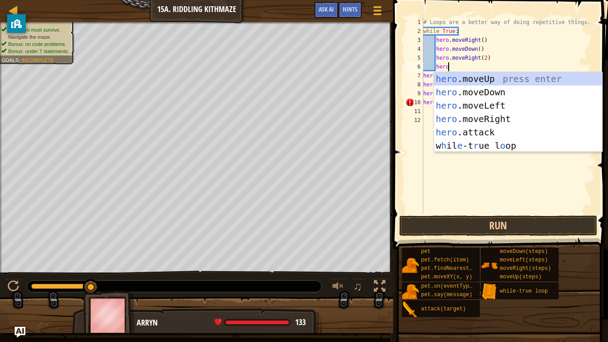
scroll to position [4, 3]
click at [485, 80] on div "hero .moveUp press enter hero .moveDown press enter hero .moveLeft press enter …" at bounding box center [518, 125] width 168 height 107
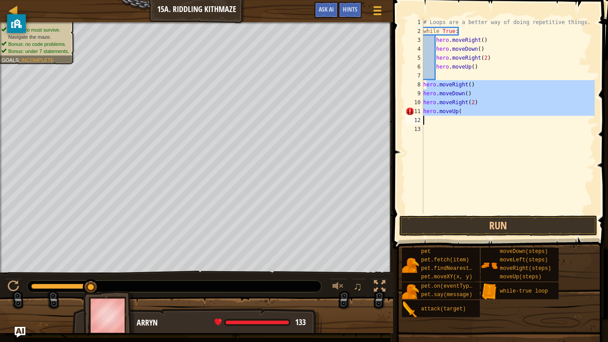
drag, startPoint x: 425, startPoint y: 86, endPoint x: 465, endPoint y: 118, distance: 50.6
click at [465, 118] on div "# Loops are a better way of doing repetitive things. while True : hero . moveRi…" at bounding box center [507, 125] width 173 height 214
type textarea "h"
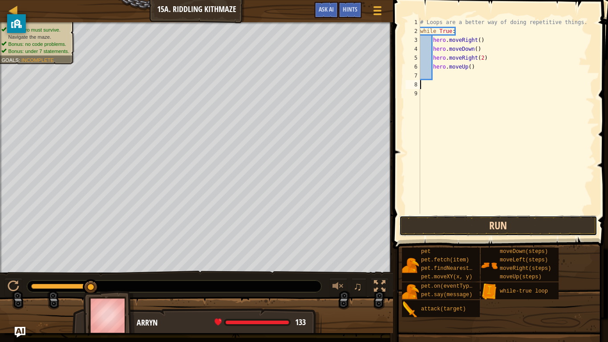
click at [544, 233] on button "Run" at bounding box center [498, 225] width 198 height 20
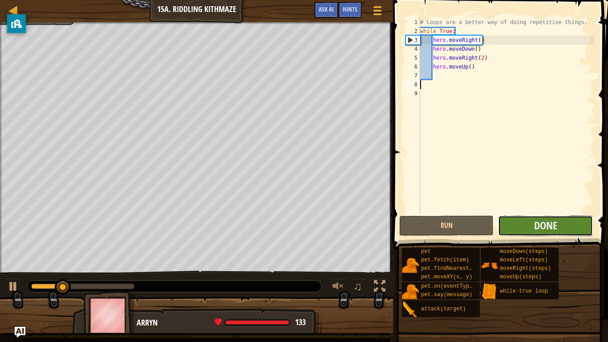
click at [577, 225] on button "Done" at bounding box center [545, 225] width 94 height 20
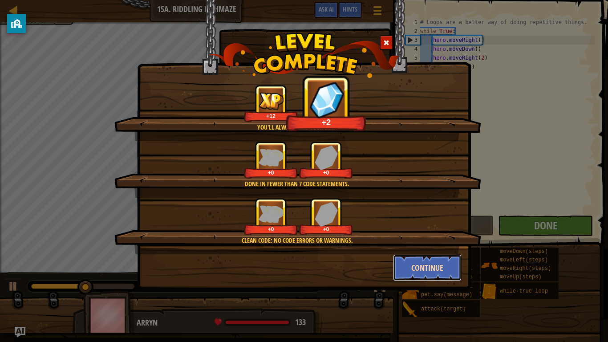
click at [449, 263] on button "Continue" at bounding box center [427, 267] width 69 height 27
click at [449, 263] on div "You'll always find your way. +12 +2 Done in fewer than 7 code statements. +0 +0…" at bounding box center [304, 171] width 608 height 342
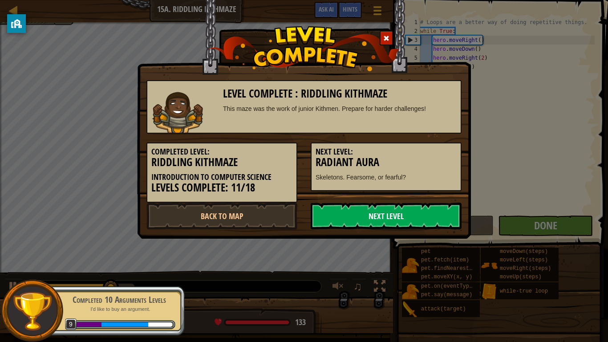
click at [410, 206] on link "Next Level" at bounding box center [386, 215] width 151 height 27
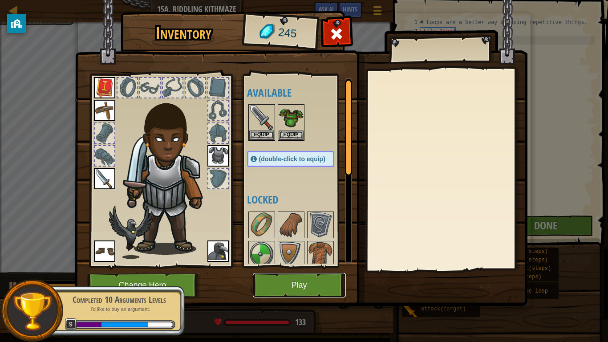
click at [306, 266] on button "Play" at bounding box center [299, 285] width 93 height 24
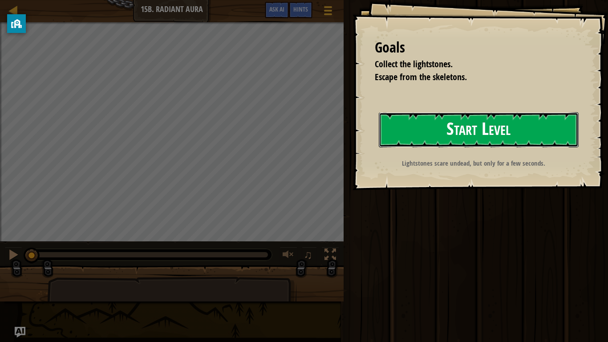
click at [473, 139] on button "Start Level" at bounding box center [479, 129] width 200 height 35
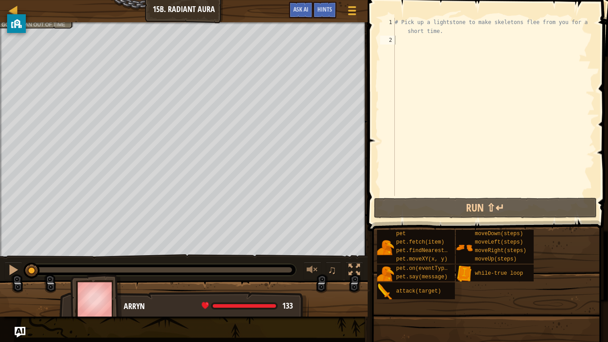
click at [35, 20] on div "Map Introduction to Computer Science 15b. Radiant Aura Game Menu Done Hints Ask…" at bounding box center [184, 11] width 368 height 22
click at [61, 23] on div at bounding box center [184, 23] width 368 height 2
click at [57, 17] on div "Map Introduction to Computer Science 15b. Radiant Aura Game Menu Done Hints Ask…" at bounding box center [184, 11] width 368 height 22
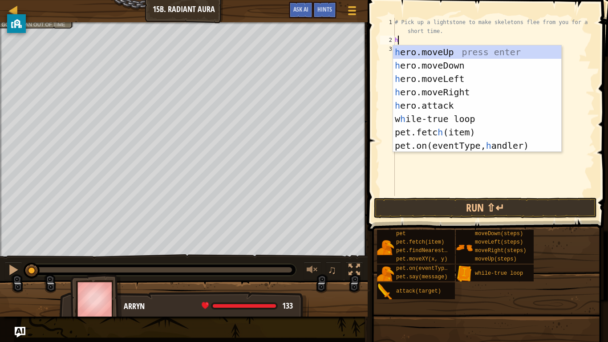
type textarea "he"
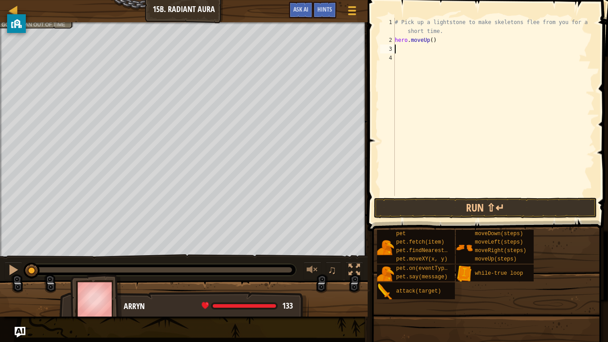
type textarea "g"
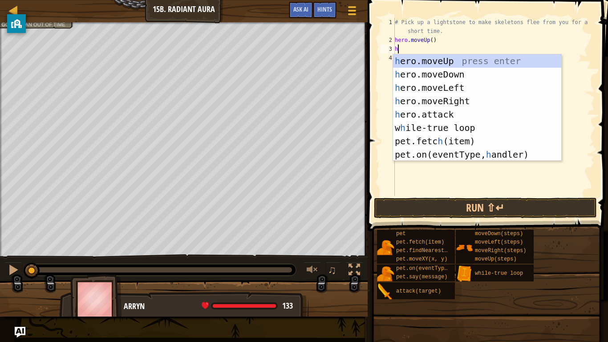
type textarea "he"
click at [440, 69] on div "he ro.moveUp press enter he ro.moveDown press enter he ro.moveLeft press enter …" at bounding box center [477, 120] width 168 height 133
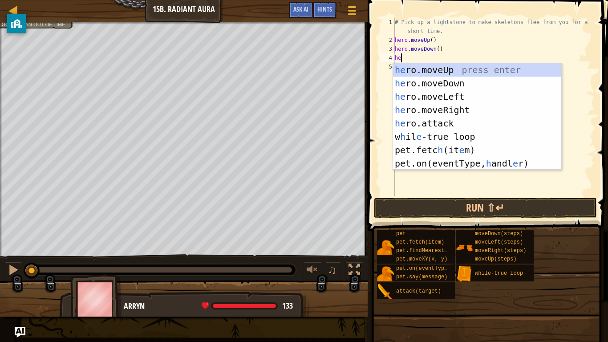
type textarea "her"
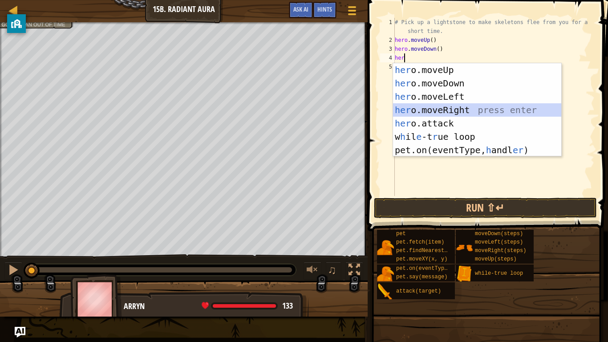
click at [488, 107] on div "her o.moveUp press enter her o.moveDown press enter her o.moveLeft press enter …" at bounding box center [477, 123] width 168 height 120
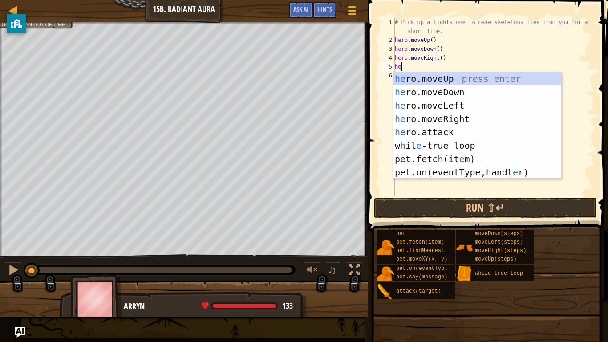
type textarea "her"
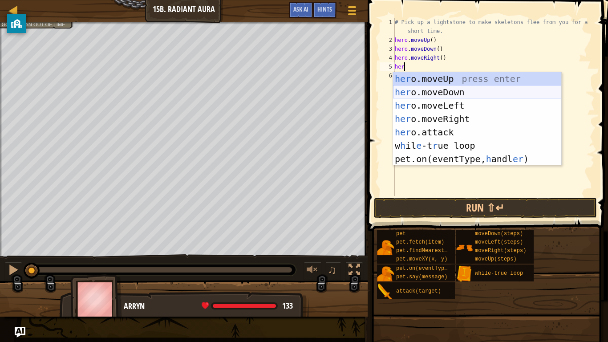
click at [460, 96] on div "her o.moveUp press enter her o.moveDown press enter her o.moveLeft press enter …" at bounding box center [477, 132] width 168 height 120
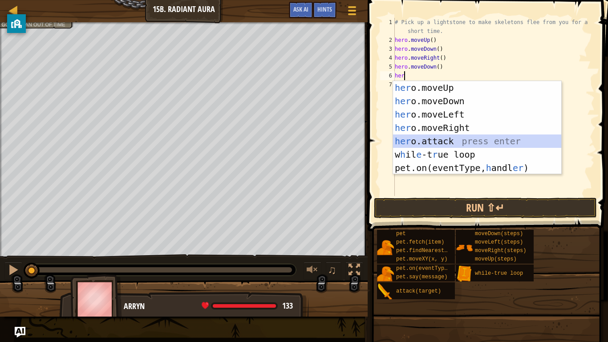
click at [508, 142] on div "her o.moveUp press enter her o.moveDown press enter her o.moveLeft press enter …" at bounding box center [477, 141] width 168 height 120
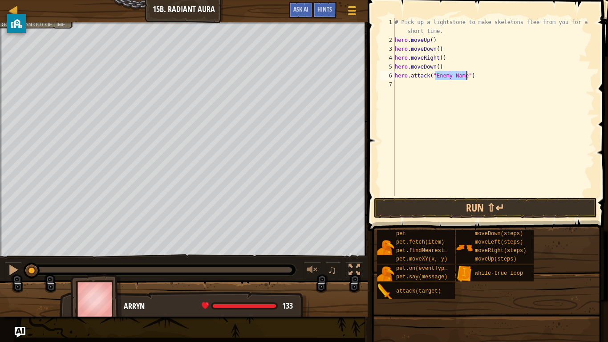
click at [61, 20] on div "Map Introduction to Computer Science 15b. Radiant Aura Game Menu Done Hints Ask…" at bounding box center [184, 11] width 368 height 22
click at [456, 202] on button "Run ⇧↵" at bounding box center [485, 208] width 223 height 20
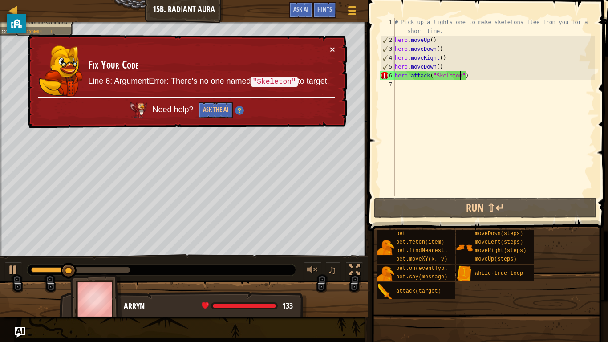
click at [331, 45] on button "×" at bounding box center [332, 48] width 5 height 9
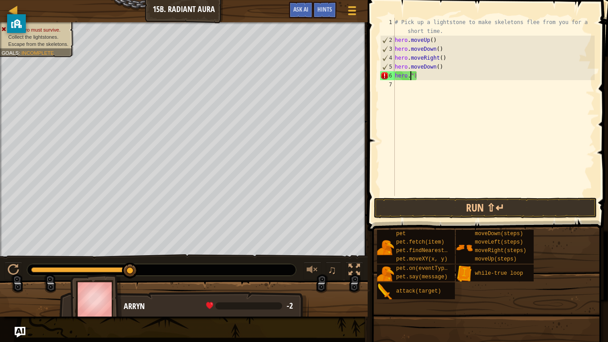
type textarea "")"
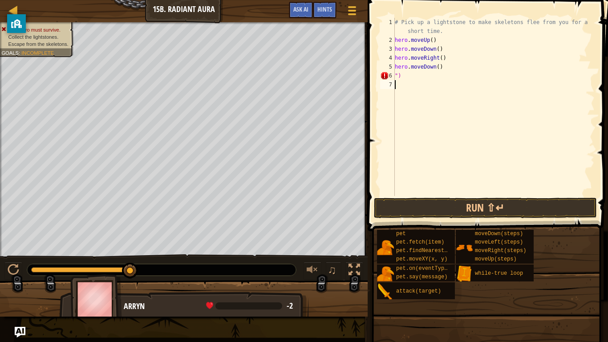
click at [412, 81] on div "# Pick up a lightstone to make skeletons flee from you for a short time. hero .…" at bounding box center [494, 120] width 202 height 205
click at [407, 77] on div "# Pick up a lightstone to make skeletons flee from you for a short time. hero .…" at bounding box center [494, 120] width 202 height 205
type textarea """
click at [461, 204] on button "Run ⇧↵" at bounding box center [485, 208] width 223 height 20
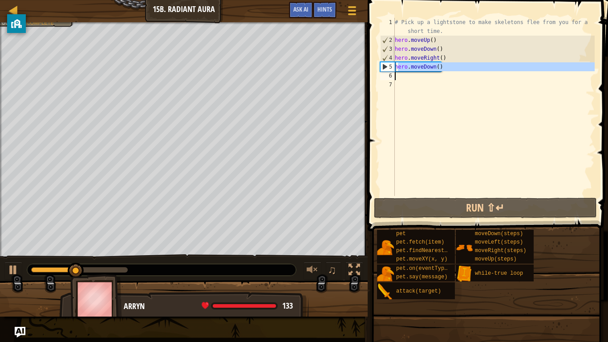
drag, startPoint x: 396, startPoint y: 67, endPoint x: 445, endPoint y: 74, distance: 49.0
click at [445, 74] on div "# Pick up a lightstone to make skeletons flee from you for a short time. hero .…" at bounding box center [494, 120] width 202 height 205
type textarea "h"
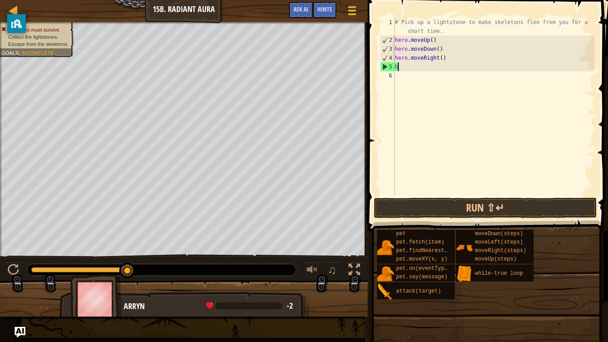
click at [402, 67] on div "# Pick up a lightstone to make skeletons flee from you for a short time. hero .…" at bounding box center [494, 120] width 202 height 205
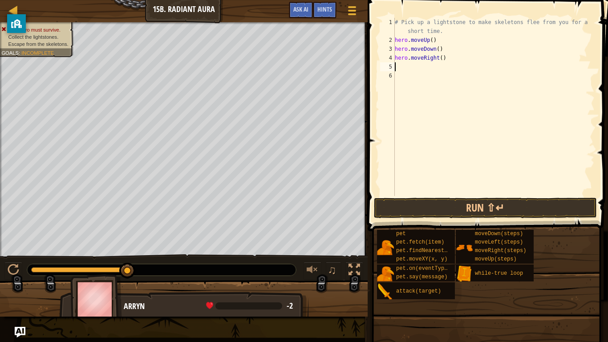
click at [395, 39] on div "# Pick up a lightstone to make skeletons flee from you for a short time. hero .…" at bounding box center [494, 120] width 202 height 205
type textarea "hero.moveUp()"
click at [398, 36] on div "# Pick up a lightstone to make skeletons flee from you for a short time. hero .…" at bounding box center [494, 120] width 202 height 205
type textarea "h"
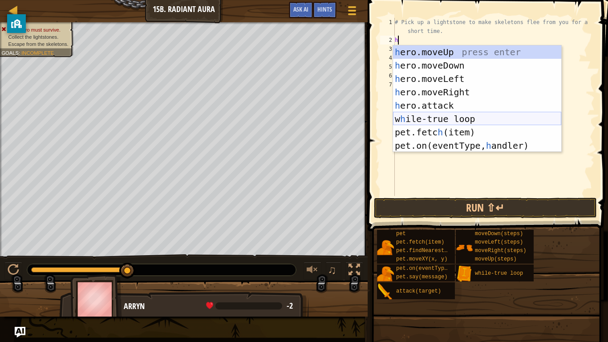
click at [441, 113] on div "h ero.moveUp press enter h ero.moveDown press enter h ero.moveLeft press enter …" at bounding box center [477, 111] width 168 height 133
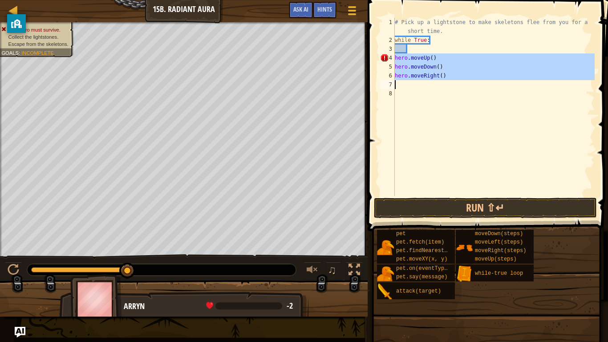
drag, startPoint x: 396, startPoint y: 59, endPoint x: 435, endPoint y: 84, distance: 46.2
click at [435, 84] on div "# Pick up a lightstone to make skeletons flee from you for a short time. while …" at bounding box center [494, 120] width 202 height 205
type textarea "hero.moveRight()"
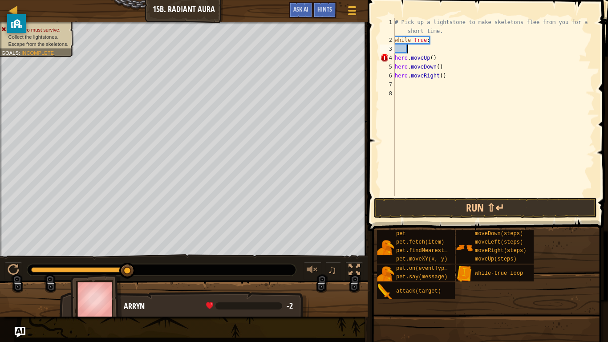
click at [411, 48] on div "# Pick up a lightstone to make skeletons flee from you for a short time. while …" at bounding box center [494, 120] width 202 height 205
paste textarea
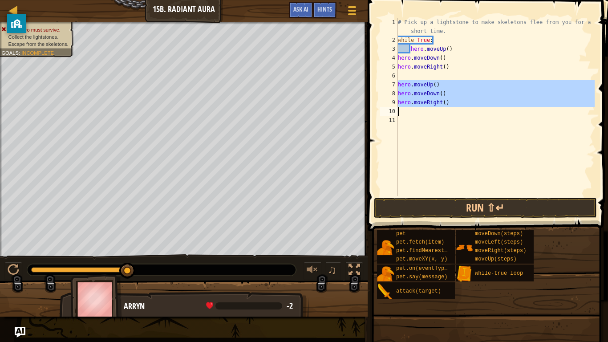
drag, startPoint x: 398, startPoint y: 88, endPoint x: 452, endPoint y: 113, distance: 60.1
click at [452, 113] on div "# Pick up a lightstone to make skeletons flee from you for a short time. while …" at bounding box center [495, 120] width 198 height 205
type textarea "hero.moveRight()"
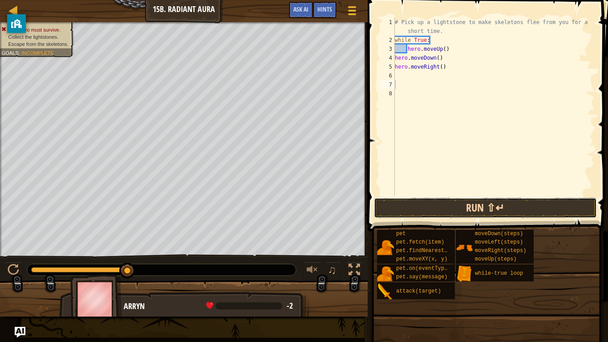
click at [487, 216] on button "Run ⇧↵" at bounding box center [485, 208] width 223 height 20
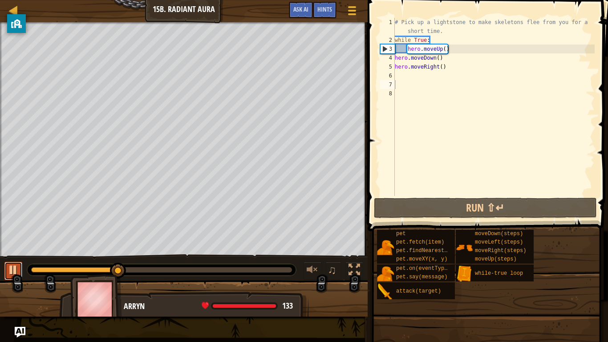
click at [10, 266] on div at bounding box center [14, 270] width 12 height 12
drag, startPoint x: 395, startPoint y: 39, endPoint x: 447, endPoint y: 37, distance: 52.5
click at [447, 37] on div "# Pick up a lightstone to make skeletons flee from you for a short time. while …" at bounding box center [494, 120] width 202 height 205
type textarea "while True:"
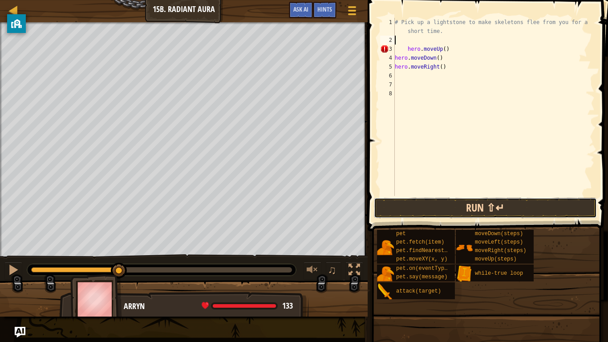
click at [449, 210] on button "Run ⇧↵" at bounding box center [485, 208] width 223 height 20
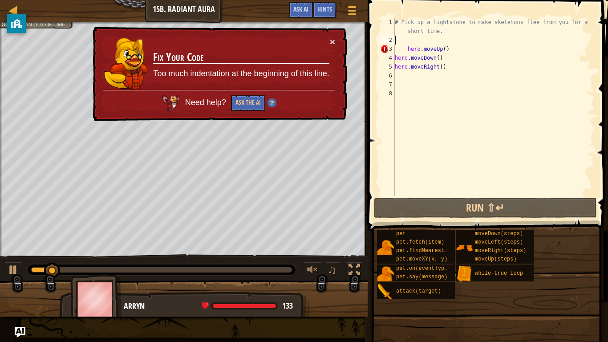
click at [408, 48] on div "# Pick up a lightstone to make skeletons flee from you for a short time. hero .…" at bounding box center [494, 120] width 202 height 205
type textarea "hero.moveUp()"
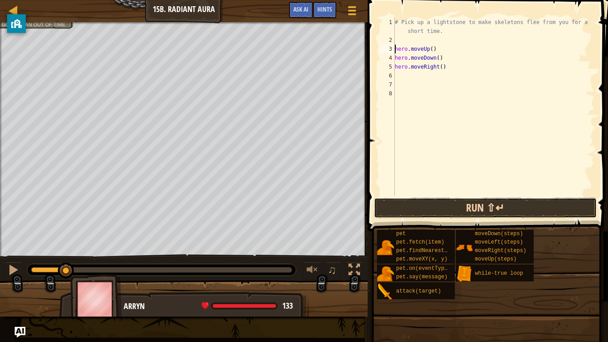
click at [432, 208] on button "Run ⇧↵" at bounding box center [485, 208] width 223 height 20
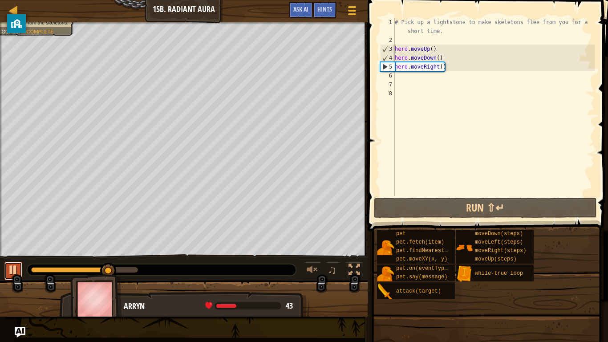
click at [14, 266] on div at bounding box center [14, 270] width 12 height 12
click at [405, 80] on div "# Pick up a lightstone to make skeletons flee from you for a short time. hero .…" at bounding box center [494, 120] width 202 height 205
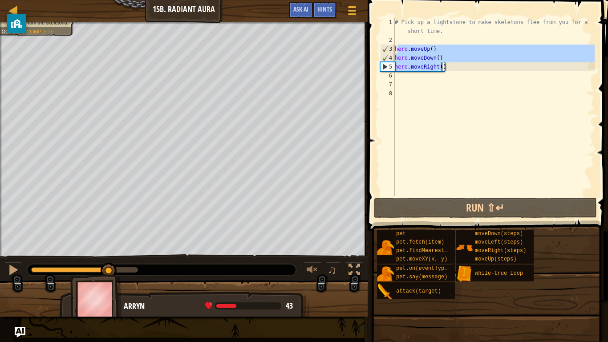
drag, startPoint x: 397, startPoint y: 48, endPoint x: 441, endPoint y: 69, distance: 48.8
click at [441, 69] on div "# Pick up a lightstone to make skeletons flee from you for a short time. hero .…" at bounding box center [494, 120] width 202 height 205
click at [440, 69] on div "# Pick up a lightstone to make skeletons flee from you for a short time. hero .…" at bounding box center [494, 107] width 202 height 178
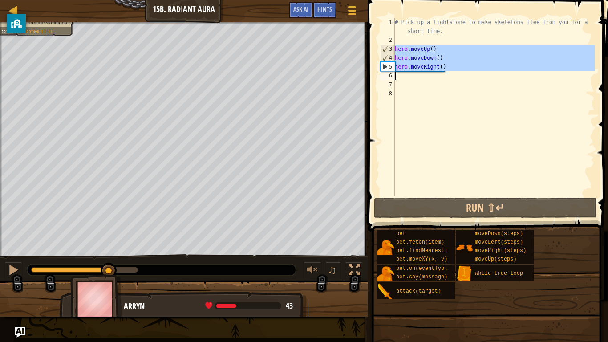
drag, startPoint x: 396, startPoint y: 47, endPoint x: 439, endPoint y: 73, distance: 49.9
click at [439, 73] on div "# Pick up a lightstone to make skeletons flee from you for a short time. hero .…" at bounding box center [494, 120] width 202 height 205
type textarea "hero.moveRight()"
paste textarea
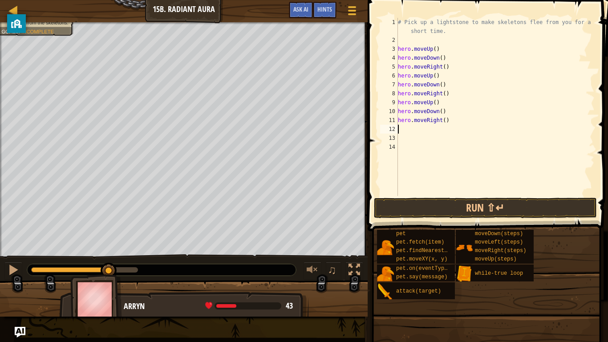
click at [513, 202] on button "Run ⇧↵" at bounding box center [485, 208] width 223 height 20
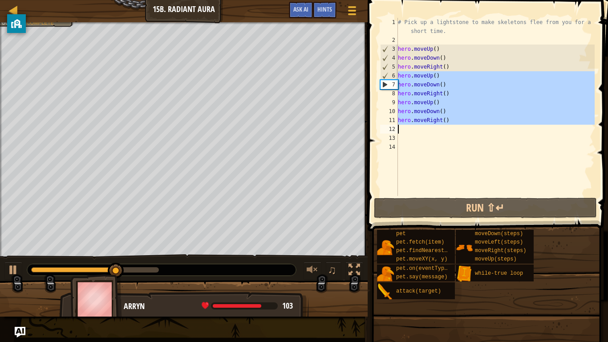
drag, startPoint x: 399, startPoint y: 77, endPoint x: 454, endPoint y: 130, distance: 76.8
click at [454, 130] on div "# Pick up a lightstone to make skeletons flee from you for a short time. hero .…" at bounding box center [495, 120] width 198 height 205
type textarea "hero.moveRight()"
click at [454, 130] on div "# Pick up a lightstone to make skeletons flee from you for a short time. hero .…" at bounding box center [495, 107] width 198 height 178
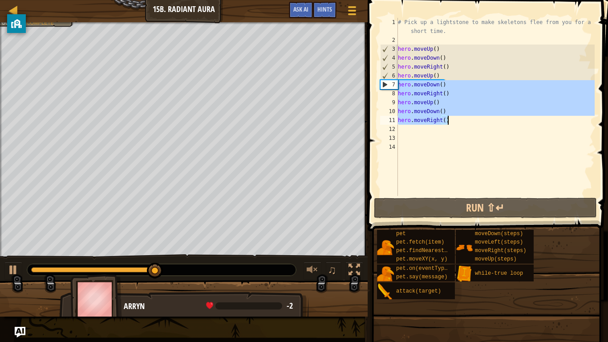
drag, startPoint x: 399, startPoint y: 84, endPoint x: 447, endPoint y: 120, distance: 59.4
click at [447, 120] on div "# Pick up a lightstone to make skeletons flee from you for a short time. hero .…" at bounding box center [495, 120] width 198 height 205
type textarea "hero.moveDown() hero.moveRight()"
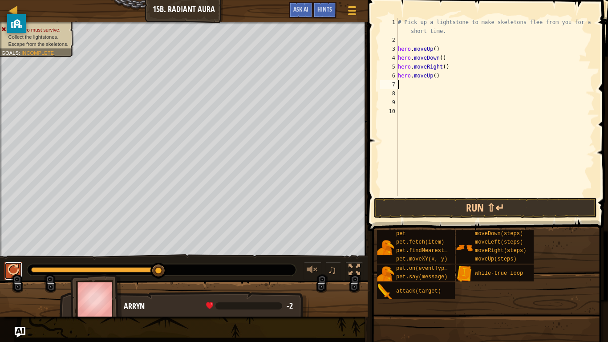
click at [8, 262] on button at bounding box center [13, 271] width 18 height 18
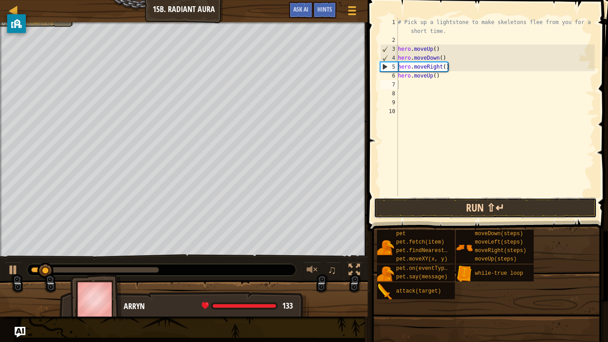
click at [424, 202] on button "Run ⇧↵" at bounding box center [485, 208] width 223 height 20
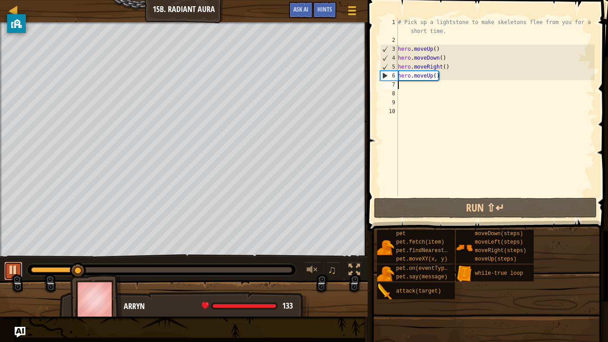
click at [13, 266] on div at bounding box center [14, 270] width 12 height 12
drag, startPoint x: 399, startPoint y: 74, endPoint x: 442, endPoint y: 79, distance: 43.9
click at [442, 79] on div "# Pick up a lightstone to make skeletons flee from you for a short time. hero .…" at bounding box center [495, 120] width 198 height 205
type textarea "hero.moveUp()"
click at [445, 94] on div "# Pick up a lightstone to make skeletons flee from you for a short time. hero .…" at bounding box center [495, 120] width 198 height 205
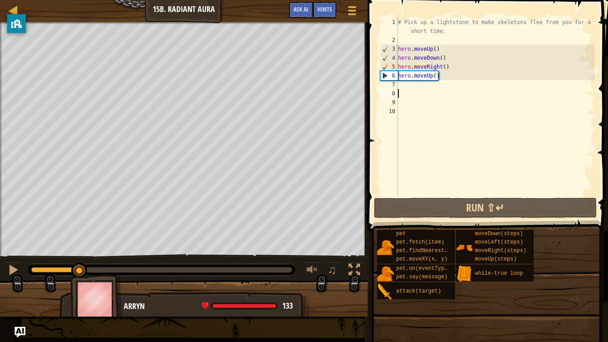
click at [445, 94] on div "# Pick up a lightstone to make skeletons flee from you for a short time. hero .…" at bounding box center [495, 120] width 198 height 205
drag, startPoint x: 399, startPoint y: 76, endPoint x: 477, endPoint y: 81, distance: 78.0
click at [477, 81] on div "# Pick up a lightstone to make skeletons flee from you for a short time. hero .…" at bounding box center [495, 120] width 198 height 205
type textarea "hero.moveUp()"
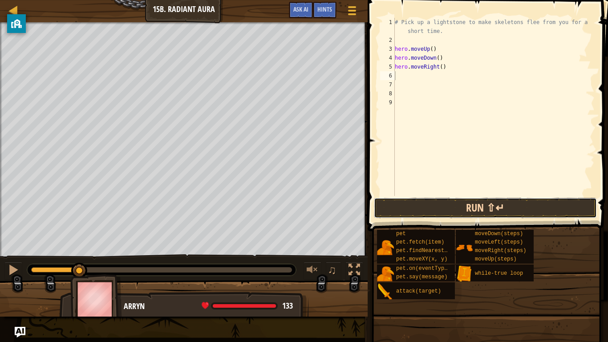
click at [519, 210] on button "Run ⇧↵" at bounding box center [485, 208] width 223 height 20
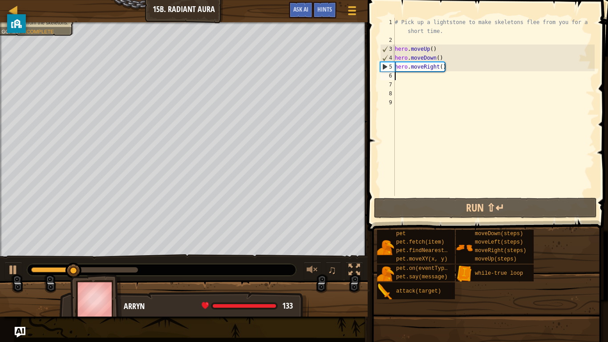
type textarea "he"
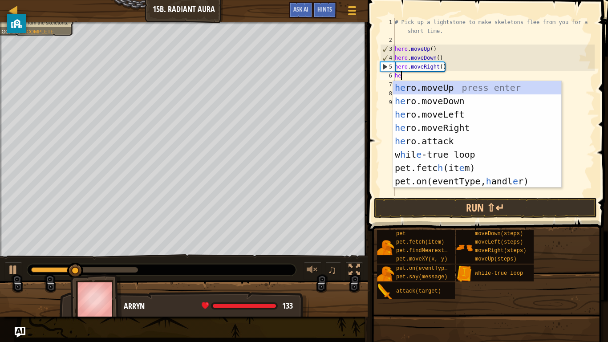
scroll to position [4, 0]
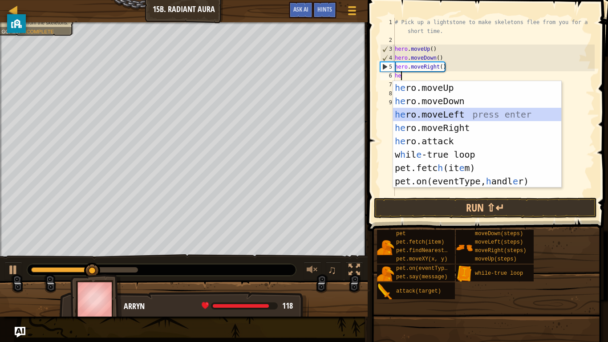
click at [442, 121] on div "he ro.moveUp press enter he ro.moveDown press enter he ro.moveLeft press enter …" at bounding box center [477, 147] width 168 height 133
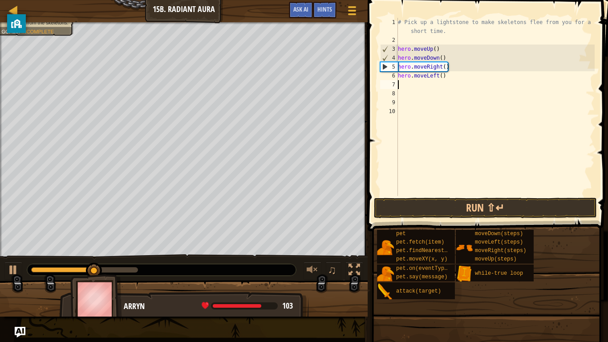
scroll to position [4, 0]
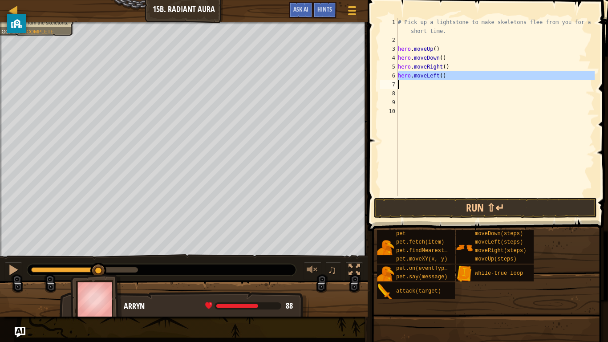
drag, startPoint x: 397, startPoint y: 74, endPoint x: 470, endPoint y: 85, distance: 73.3
click at [470, 85] on div "1 2 3 4 5 6 7 8 9 10 # Pick up a lightstone to make skeletons flee from you for…" at bounding box center [486, 107] width 216 height 178
type textarea "hero.moveLeft()"
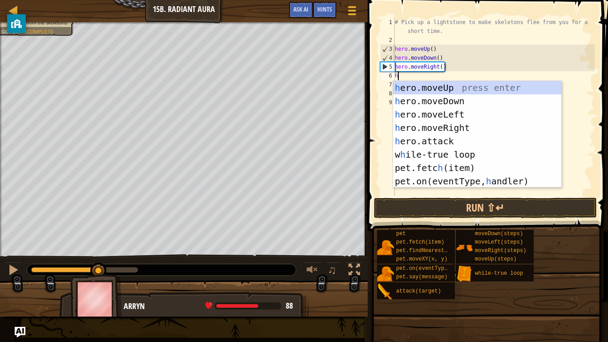
type textarea "he"
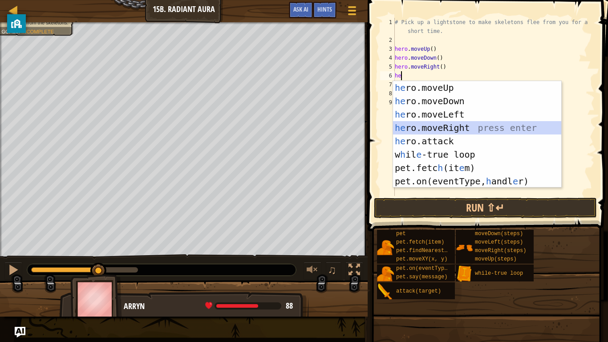
click at [445, 126] on div "he ro.moveUp press enter he ro.moveDown press enter he ro.moveLeft press enter …" at bounding box center [477, 147] width 168 height 133
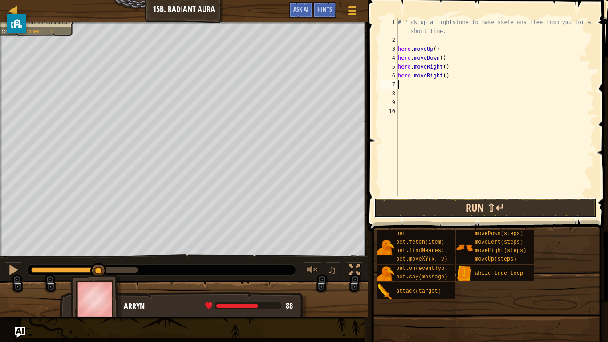
click at [440, 205] on button "Run ⇧↵" at bounding box center [485, 208] width 223 height 20
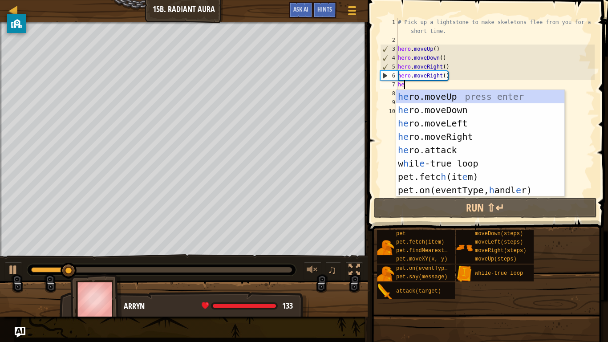
scroll to position [4, 1]
type textarea "her"
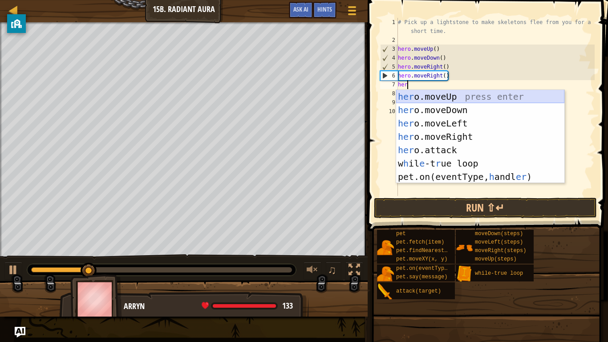
click at [473, 97] on div "her o.moveUp press enter her o.moveDown press enter her o.moveLeft press enter …" at bounding box center [480, 150] width 168 height 120
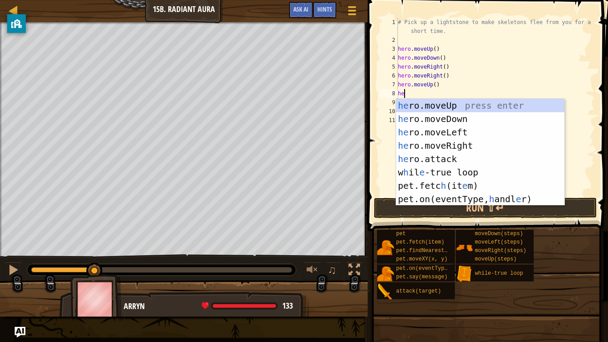
type textarea "her"
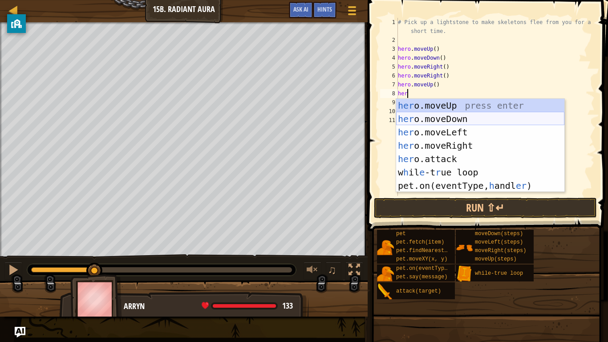
click at [439, 119] on div "her o.moveUp press enter her o.moveDown press enter her o.moveLeft press enter …" at bounding box center [480, 159] width 168 height 120
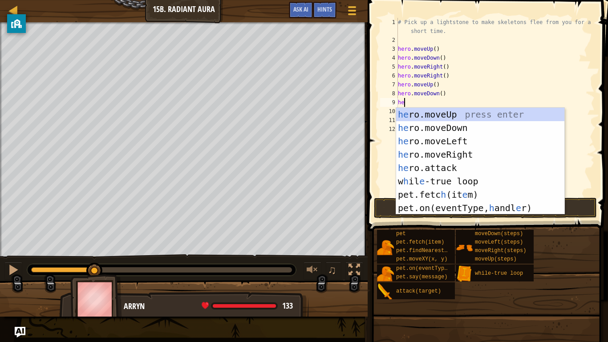
type textarea "her"
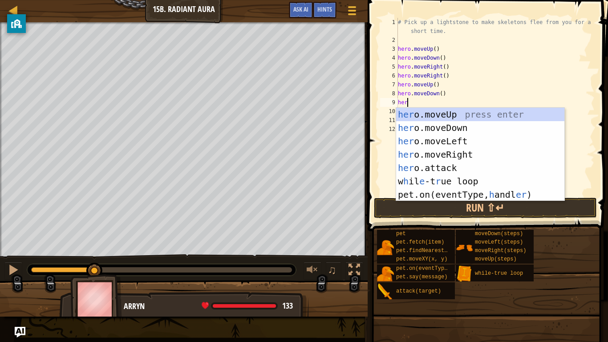
scroll to position [4, 1]
click at [463, 150] on div "her o.moveUp press enter her o.moveDown press enter her o.moveLeft press enter …" at bounding box center [480, 168] width 168 height 120
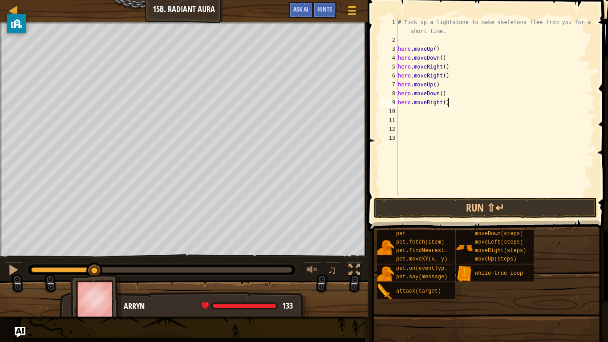
click at [450, 105] on div "# Pick up a lightstone to make skeletons flee from you for a short time. hero .…" at bounding box center [495, 120] width 198 height 205
type textarea "hero.moveRight("
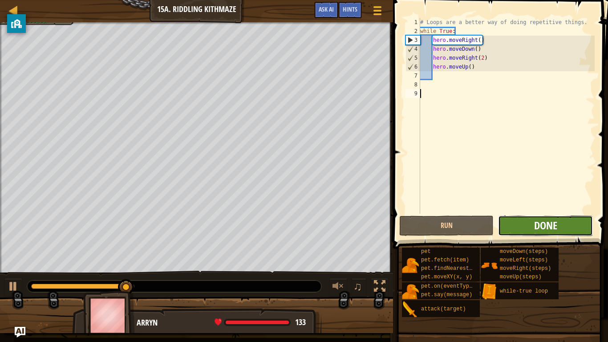
click at [544, 223] on span "Done" at bounding box center [545, 225] width 23 height 14
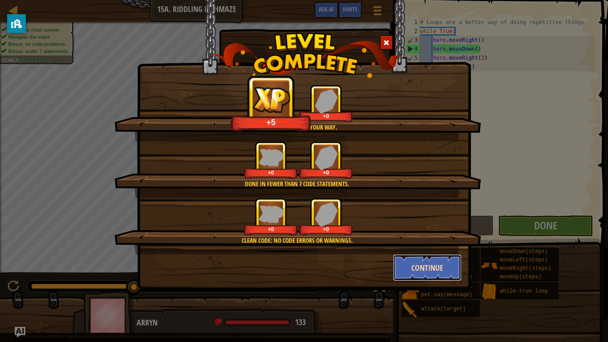
click at [408, 266] on button "Continue" at bounding box center [427, 267] width 69 height 27
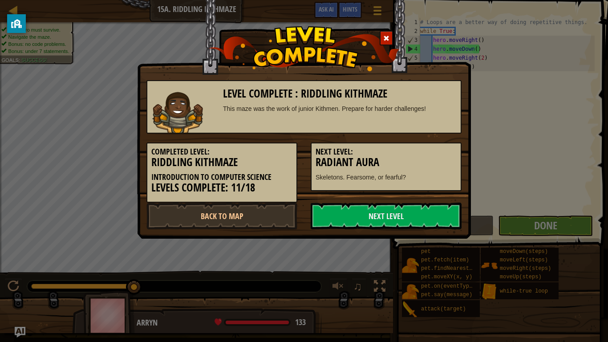
click at [414, 266] on div "Level Complete : Riddling Kithmaze This maze was the work of junior Kithmen. Pr…" at bounding box center [304, 171] width 608 height 342
click at [406, 225] on link "Next Level" at bounding box center [386, 215] width 151 height 27
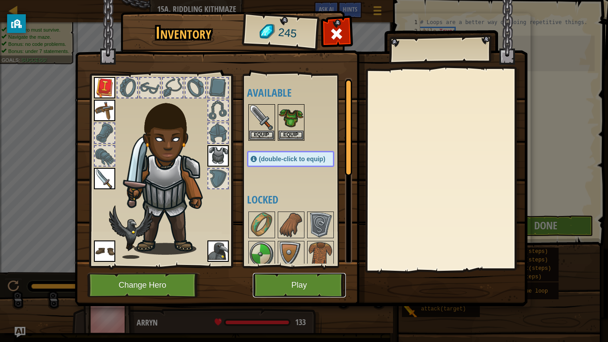
click at [292, 266] on button "Play" at bounding box center [299, 285] width 93 height 24
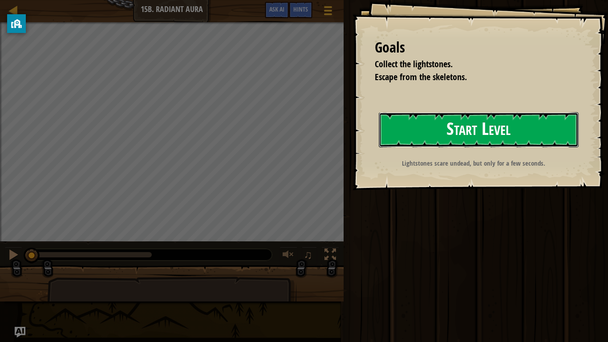
click at [411, 133] on button "Start Level" at bounding box center [479, 129] width 200 height 35
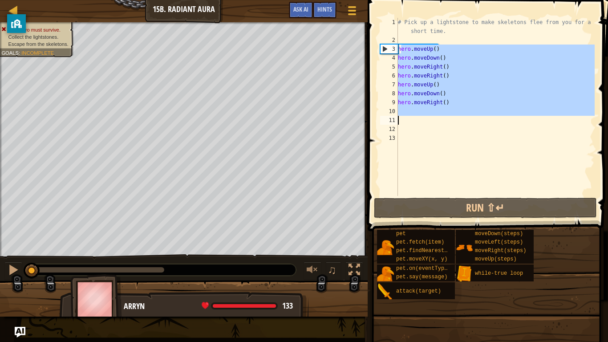
drag, startPoint x: 400, startPoint y: 45, endPoint x: 460, endPoint y: 117, distance: 93.8
click at [460, 117] on div "# Pick up a lightstone to make skeletons flee from you for a short time. hero .…" at bounding box center [495, 120] width 198 height 205
type textarea "h"
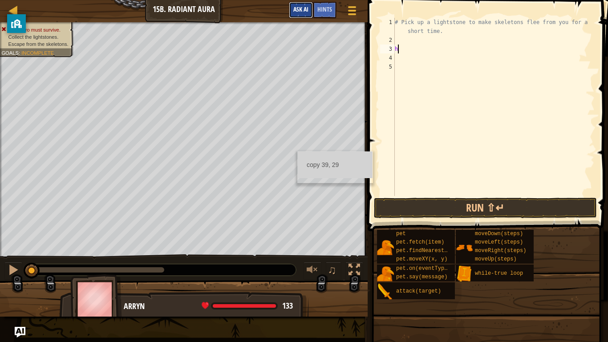
click at [294, 2] on button "Ask AI" at bounding box center [301, 10] width 24 height 16
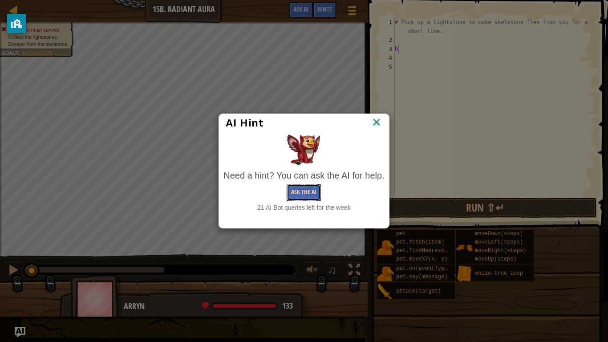
click at [314, 189] on button "Ask the AI" at bounding box center [304, 192] width 34 height 16
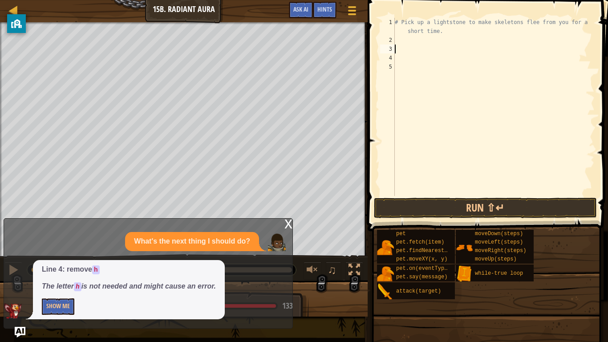
click at [292, 218] on div "x" at bounding box center [288, 222] width 8 height 9
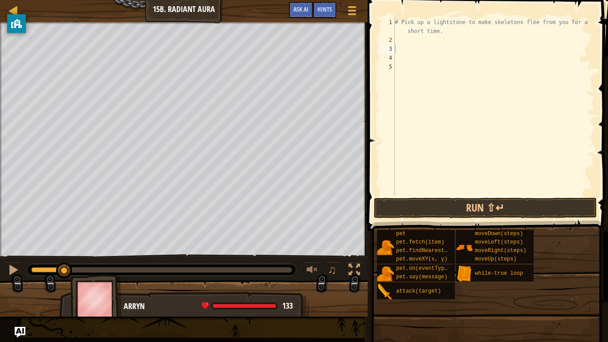
click at [405, 38] on div "# Pick up a lightstone to make skeletons flee from you for a short time." at bounding box center [494, 120] width 202 height 205
type textarea "h"
type textarea "wh"
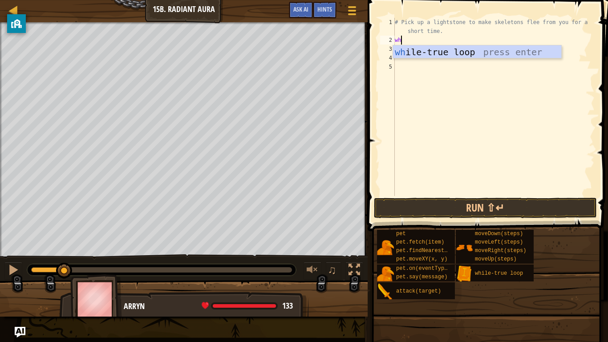
scroll to position [4, 0]
click at [437, 51] on div "wh ile-true loop press enter" at bounding box center [477, 65] width 168 height 40
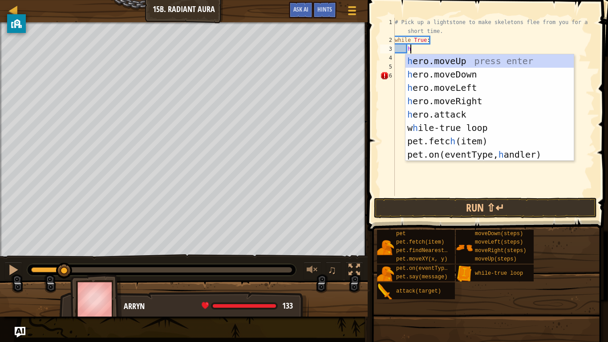
type textarea "he"
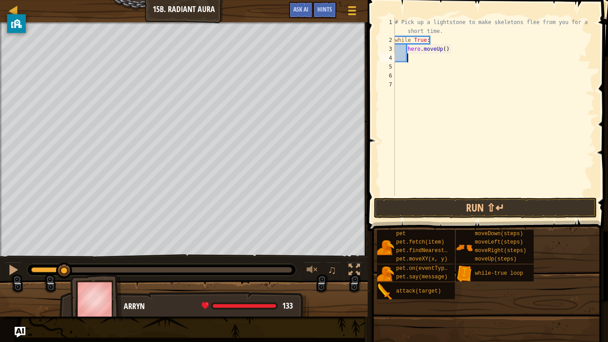
scroll to position [4, 1]
type textarea "he"
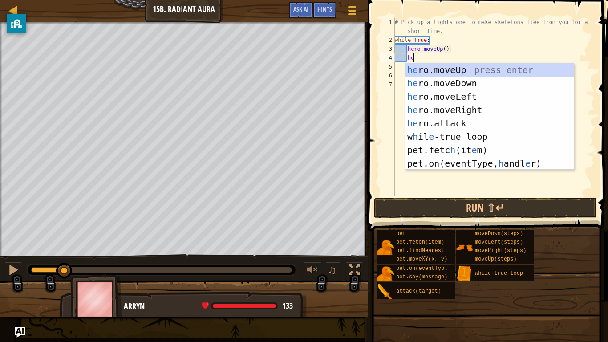
scroll to position [4, 2]
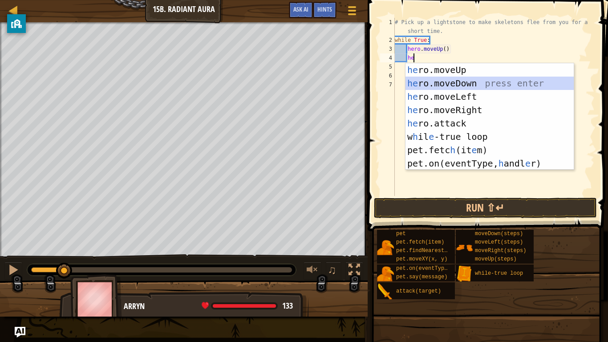
click at [527, 82] on div "he ro.moveUp press enter he ro.moveDown press enter he ro.moveLeft press enter …" at bounding box center [489, 129] width 168 height 133
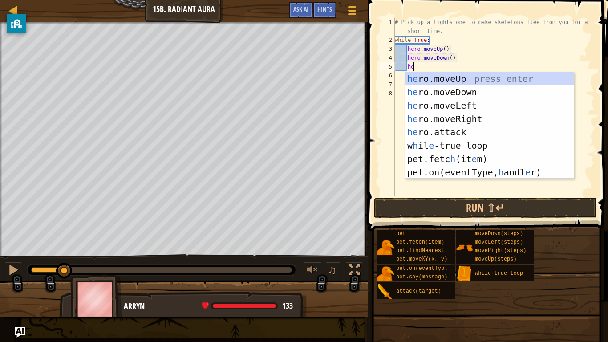
type textarea "hero"
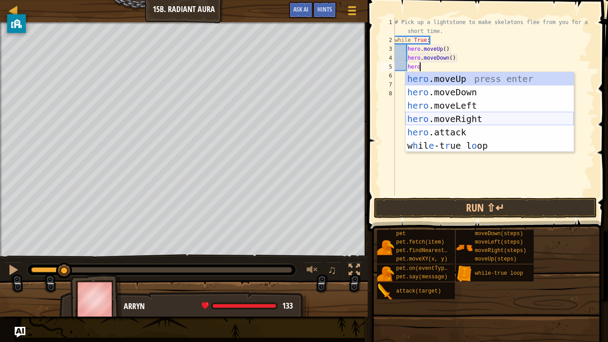
click at [499, 117] on div "hero .moveUp press enter hero .moveDown press enter hero .moveLeft press enter …" at bounding box center [489, 125] width 168 height 107
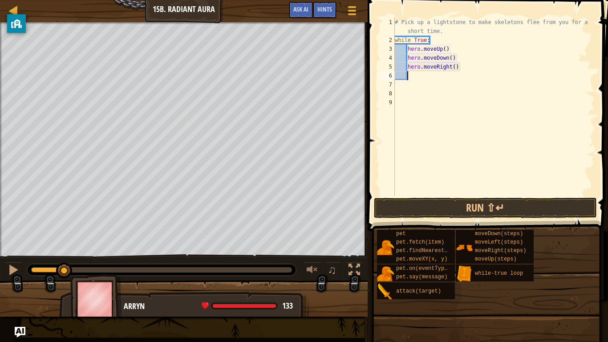
scroll to position [4, 1]
click at [469, 71] on div "# Pick up a lightstone to make skeletons flee from you for a short time. while …" at bounding box center [494, 120] width 202 height 205
type textarea "hero.moveRight(2)"
click at [411, 76] on div "# Pick up a lightstone to make skeletons flee from you for a short time. while …" at bounding box center [494, 120] width 202 height 205
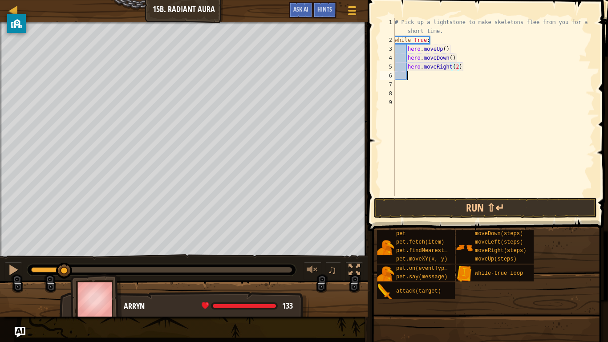
scroll to position [4, 1]
click at [466, 211] on button "Run ⇧↵" at bounding box center [485, 208] width 223 height 20
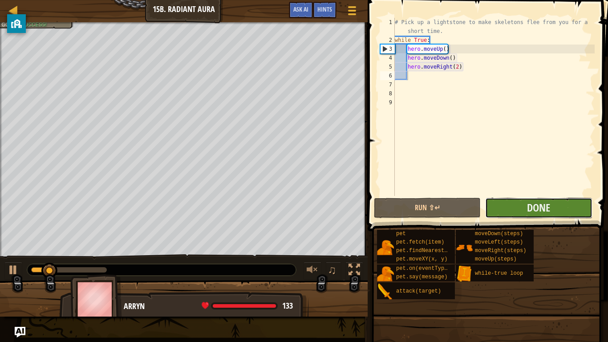
click at [525, 208] on button "Done" at bounding box center [538, 208] width 107 height 20
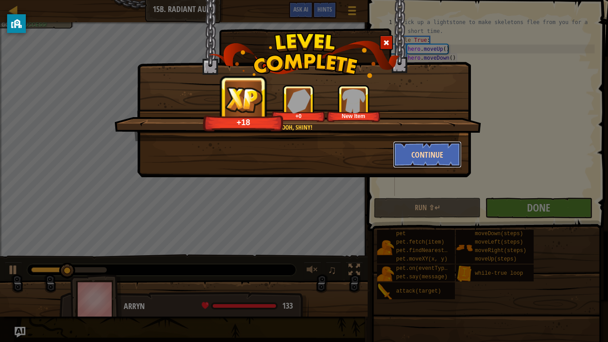
click at [428, 158] on button "Continue" at bounding box center [427, 154] width 69 height 27
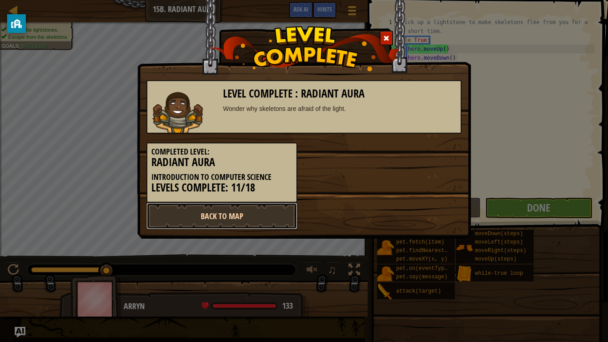
click at [219, 219] on link "Back to Map" at bounding box center [221, 215] width 151 height 27
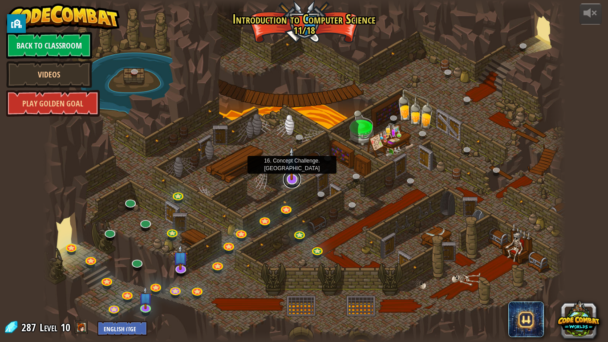
click at [297, 182] on link at bounding box center [292, 179] width 18 height 18
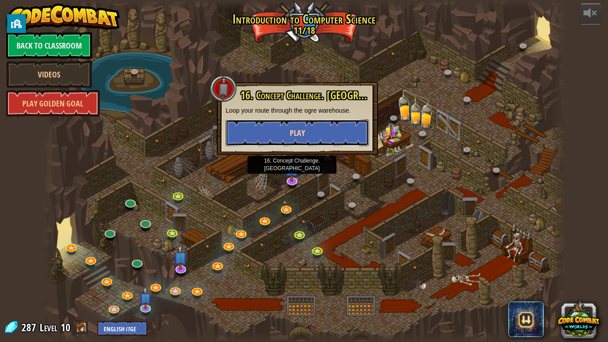
click at [311, 132] on button "Play" at bounding box center [297, 132] width 143 height 27
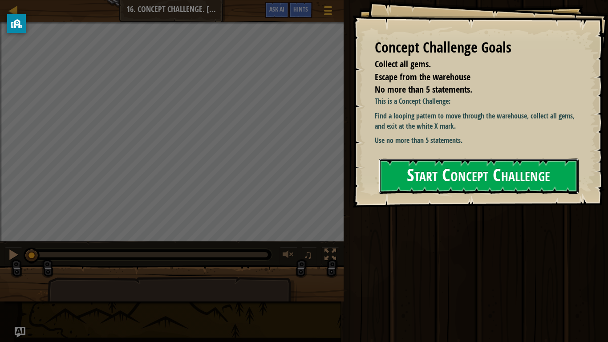
click at [447, 178] on button "Start Concept Challenge" at bounding box center [479, 175] width 200 height 35
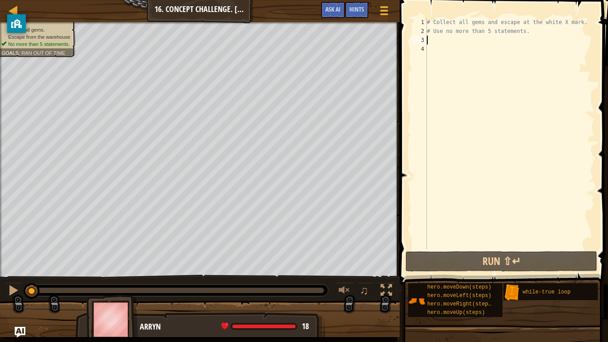
click at [436, 38] on div "# Collect all gems and escape at the white X mark. # Use no more than 5 stateme…" at bounding box center [510, 142] width 170 height 249
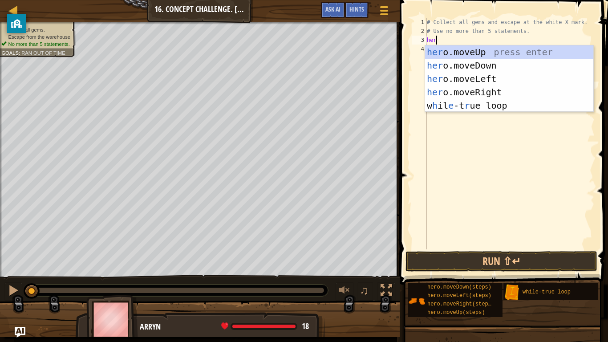
scroll to position [4, 1]
click at [438, 39] on div "# Collect all gems and escape at the white X mark. # Use no more than 5 stateme…" at bounding box center [510, 142] width 170 height 249
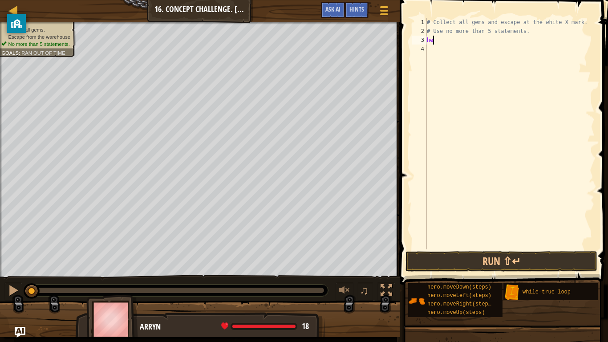
scroll to position [4, 0]
type textarea "h"
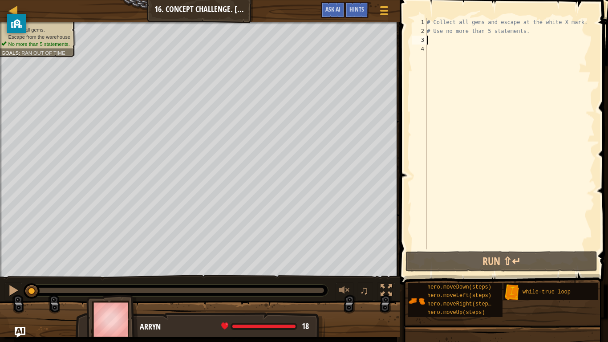
type textarea "wh"
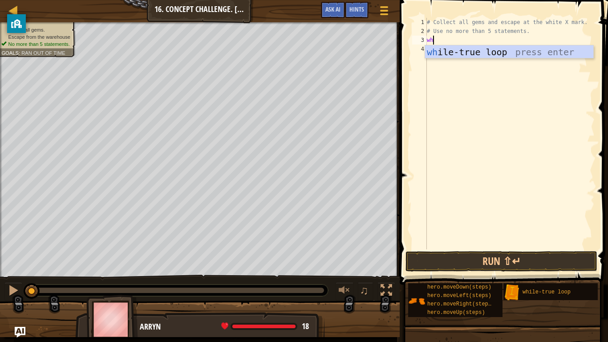
scroll to position [4, 0]
click at [441, 48] on div "wh ile-true loop press enter" at bounding box center [509, 65] width 168 height 40
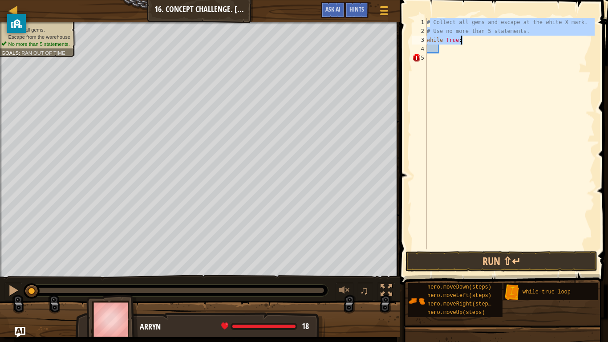
drag, startPoint x: 429, startPoint y: 21, endPoint x: 555, endPoint y: 47, distance: 128.5
click at [555, 47] on div "# Collect all gems and escape at the white X mark. # Use no more than 5 stateme…" at bounding box center [510, 142] width 170 height 249
type textarea "#"
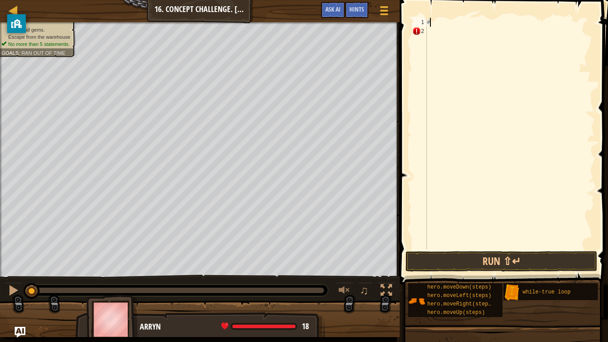
scroll to position [4, 0]
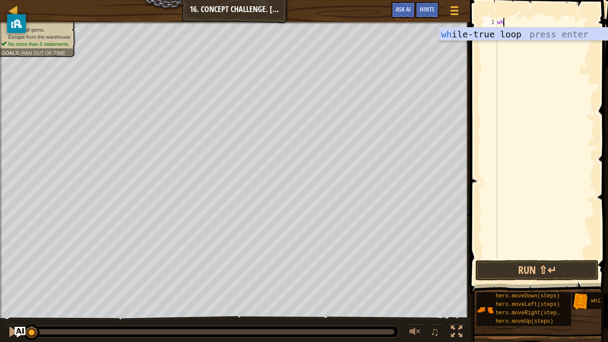
type textarea "whi"
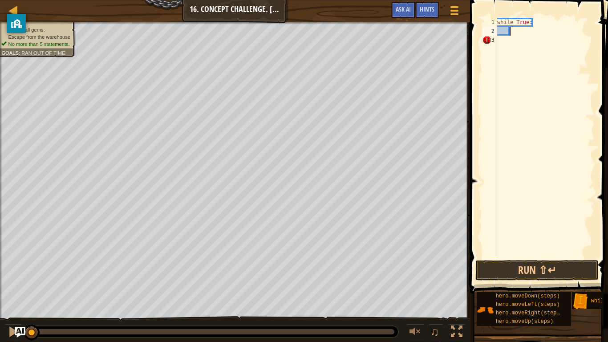
type textarea "h"
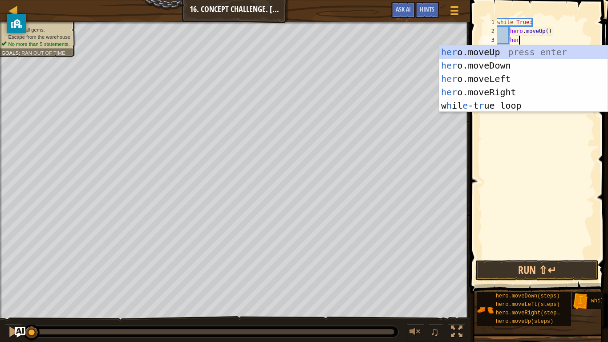
scroll to position [4, 3]
click at [497, 261] on button "Run ⇧↵" at bounding box center [536, 270] width 123 height 20
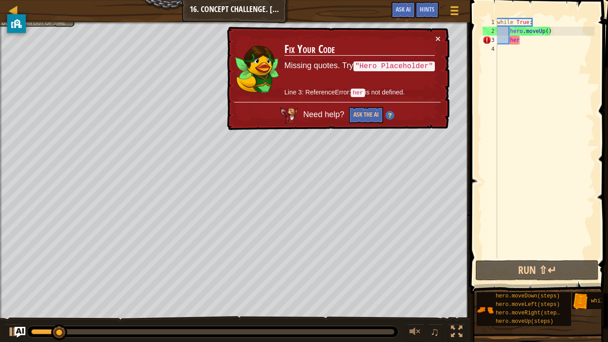
click at [435, 32] on div "× Fix Your Code Missing quotes. Try "Hero Placeholder" Line 3: ReferenceError: …" at bounding box center [337, 79] width 224 height 104
click at [435, 34] on button "×" at bounding box center [437, 38] width 5 height 9
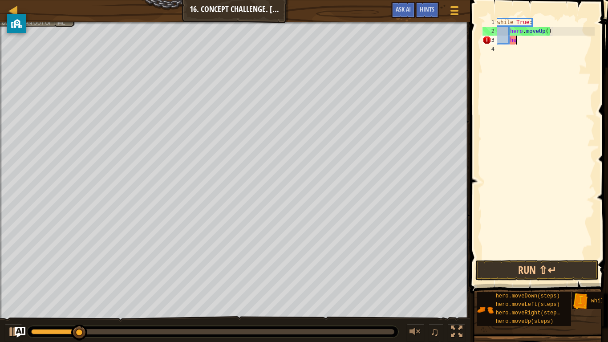
type textarea "h"
click at [559, 32] on div "while True : hero . moveUp ( )" at bounding box center [544, 147] width 99 height 258
type textarea "hero.moveUp(2)"
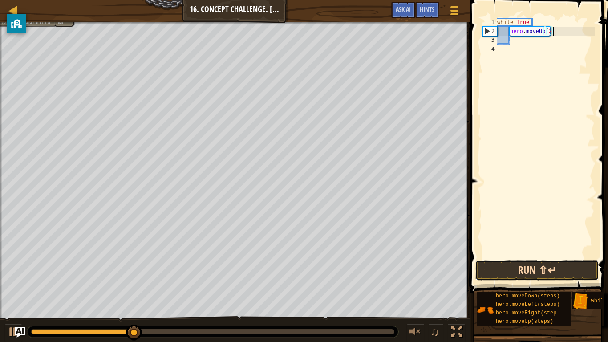
click at [578, 266] on button "Run ⇧↵" at bounding box center [536, 270] width 123 height 20
click at [519, 44] on div "while True : hero . moveUp ( 2 )" at bounding box center [544, 147] width 99 height 258
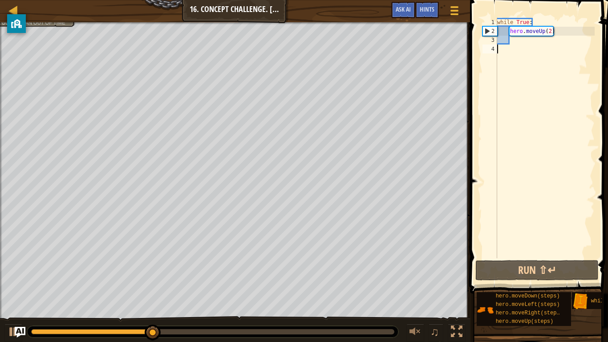
click at [519, 41] on div "while True : hero . moveUp ( 2 )" at bounding box center [544, 147] width 99 height 258
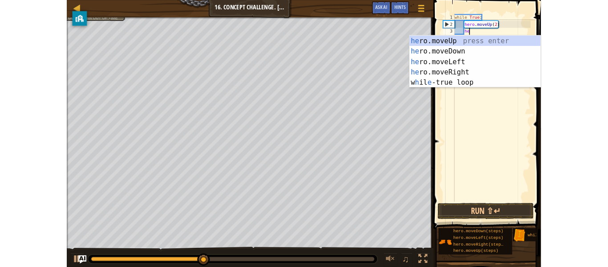
scroll to position [4, 3]
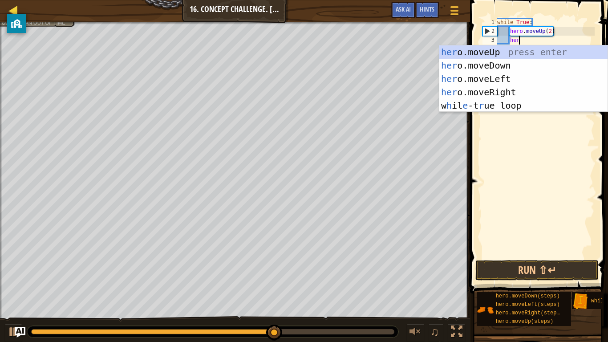
type textarea "her"
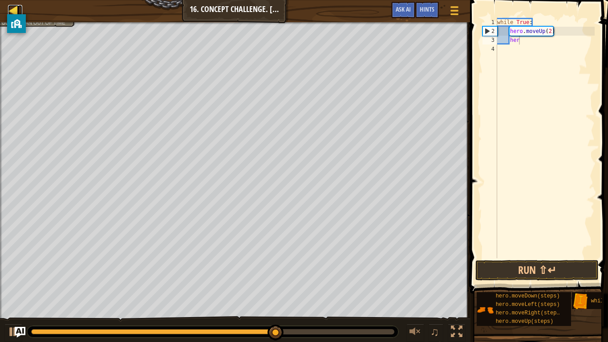
click at [14, 5] on div at bounding box center [13, 10] width 11 height 11
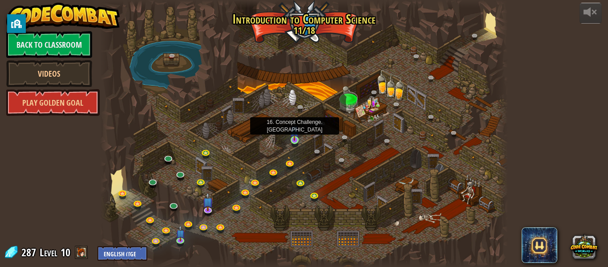
click at [294, 135] on img at bounding box center [294, 129] width 9 height 21
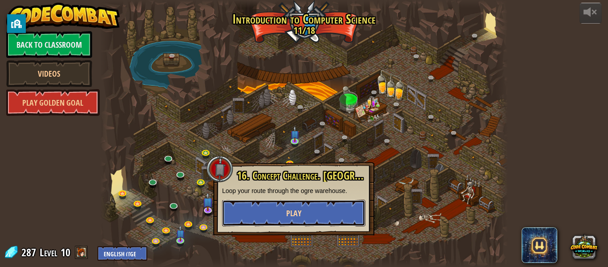
click at [304, 212] on button "Play" at bounding box center [293, 212] width 143 height 27
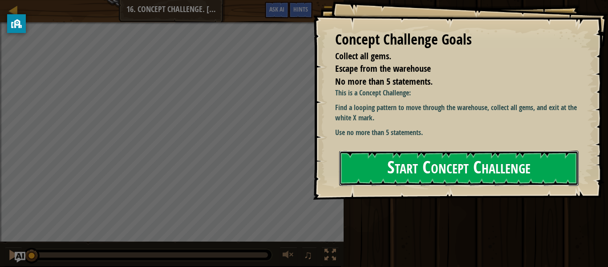
click at [358, 177] on button "Start Concept Challenge" at bounding box center [458, 167] width 239 height 35
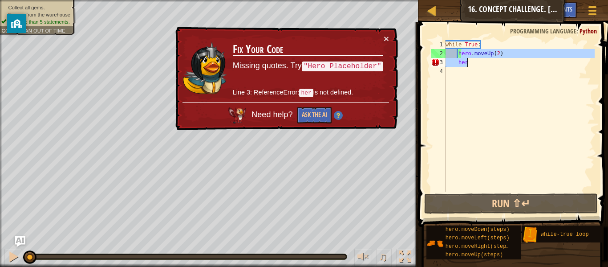
drag, startPoint x: 461, startPoint y: 54, endPoint x: 473, endPoint y: 65, distance: 15.7
click at [473, 65] on div "while True : hero . moveUp ( 2 ) her" at bounding box center [519, 124] width 151 height 169
type textarea "h"
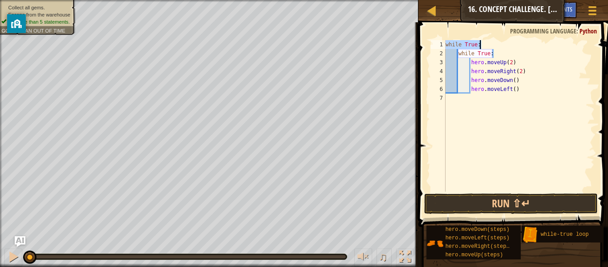
drag, startPoint x: 446, startPoint y: 44, endPoint x: 478, endPoint y: 41, distance: 32.1
click at [478, 41] on div "while True : while True : hero . moveUp ( 2 ) hero . moveRight ( 2 ) hero . mov…" at bounding box center [519, 124] width 151 height 169
type textarea "while True:"
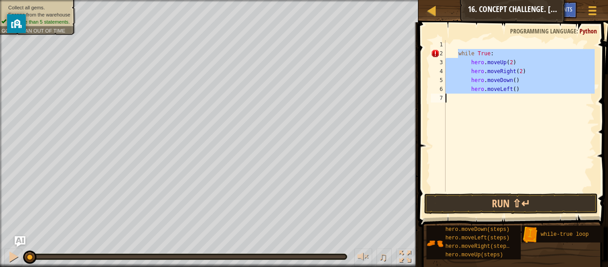
drag, startPoint x: 459, startPoint y: 52, endPoint x: 592, endPoint y: 147, distance: 163.9
click at [592, 147] on div "while True : hero . moveUp ( 2 ) hero . moveRight ( 2 ) hero . moveDown ( ) her…" at bounding box center [519, 124] width 151 height 169
type textarea "hero.moveLeft()"
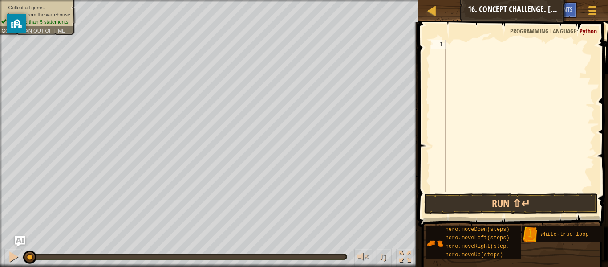
type textarea "hero.moveLeft()"
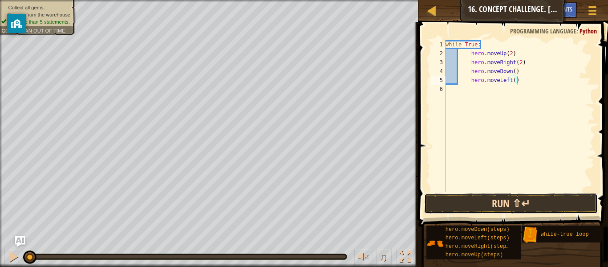
click at [520, 212] on button "Run ⇧↵" at bounding box center [511, 203] width 174 height 20
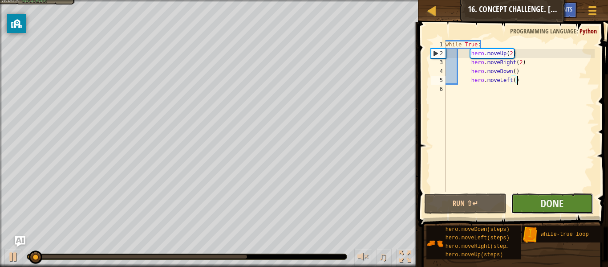
click at [532, 204] on button "Done" at bounding box center [552, 203] width 82 height 20
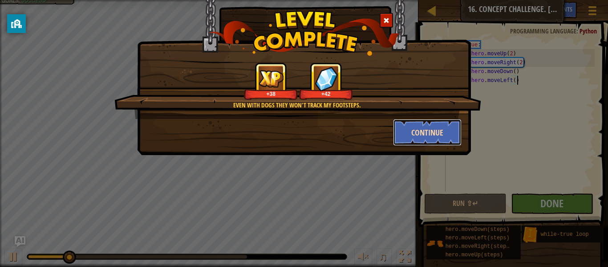
click at [415, 132] on button "Continue" at bounding box center [427, 132] width 69 height 27
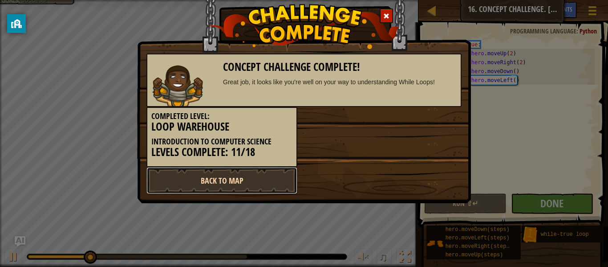
click at [196, 174] on link "Back to Map" at bounding box center [221, 180] width 151 height 27
